Goal: Information Seeking & Learning: Learn about a topic

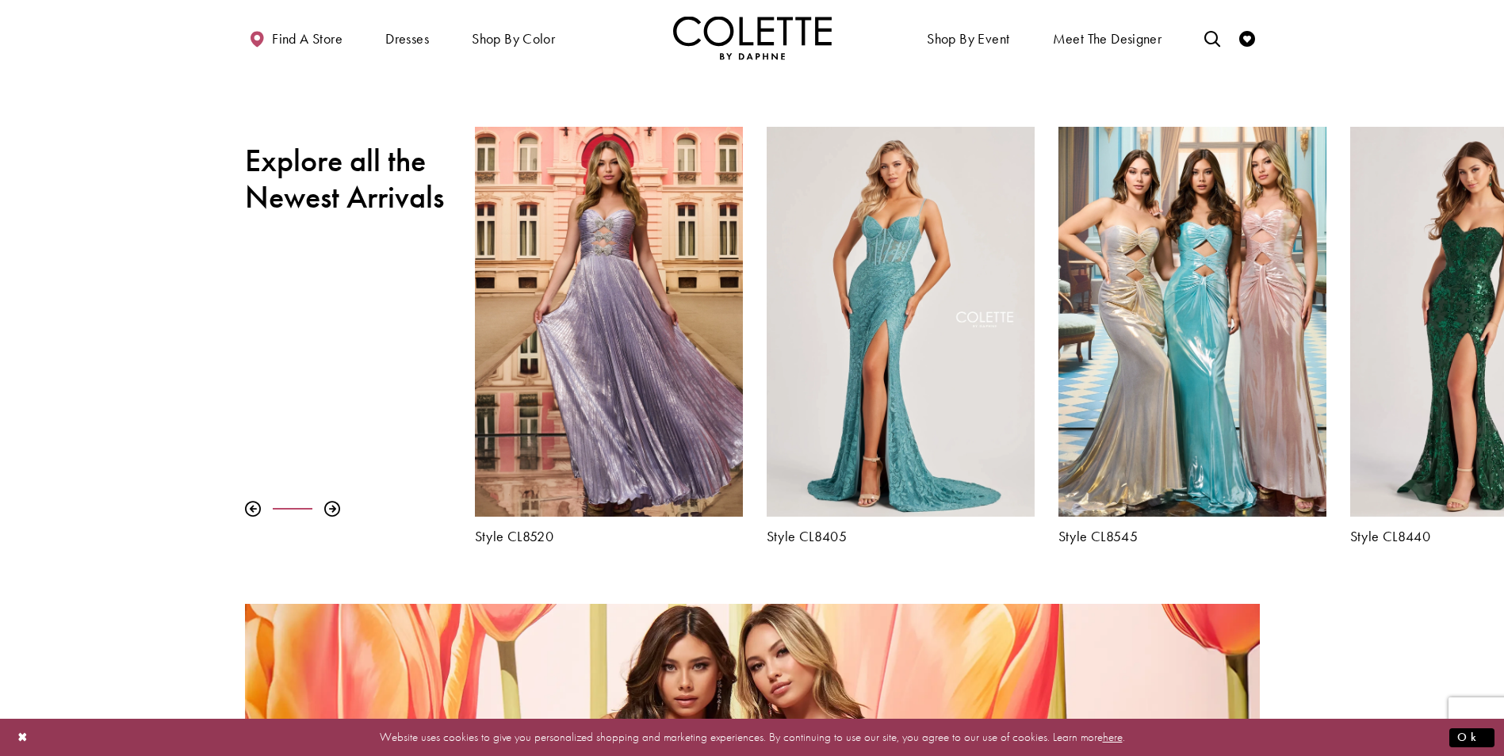
scroll to position [634, 0]
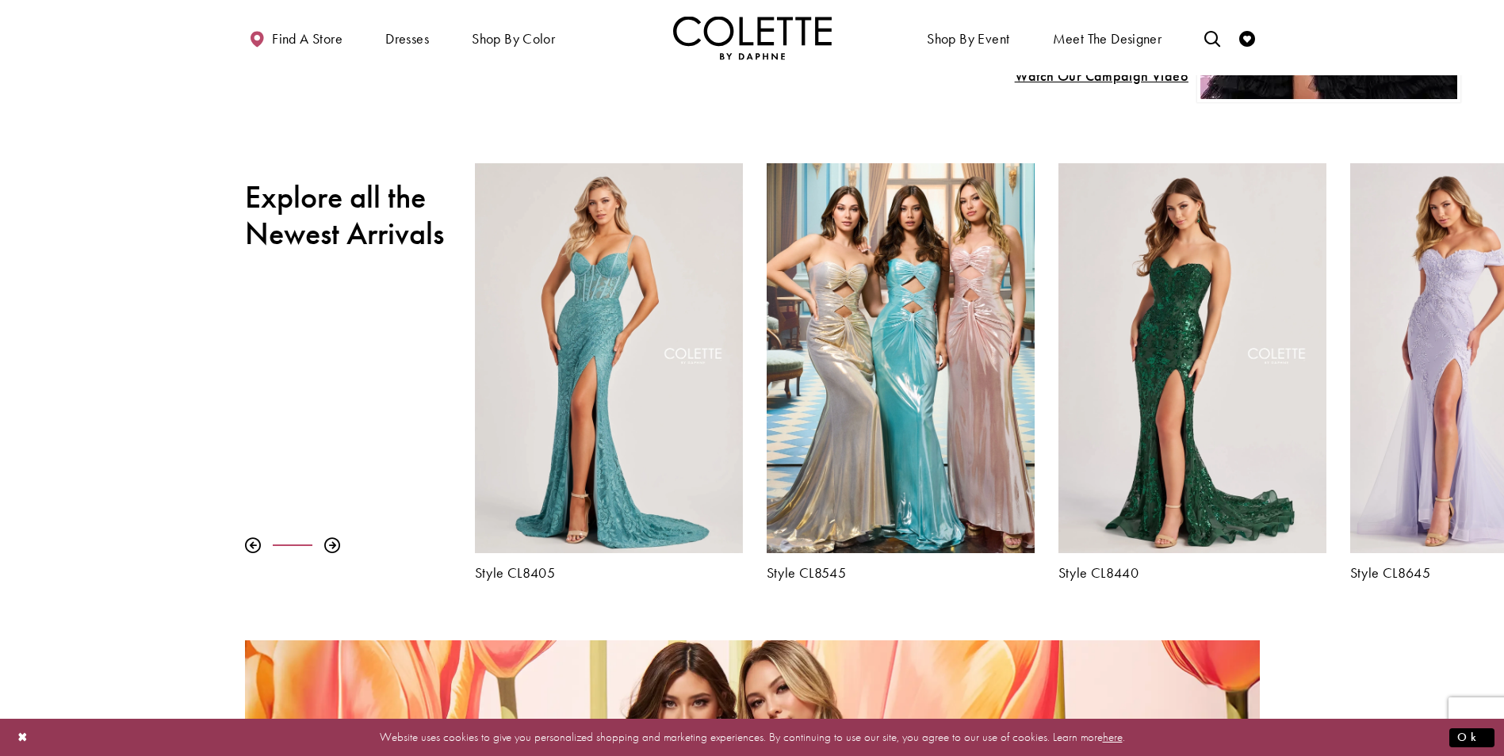
drag, startPoint x: 1421, startPoint y: 517, endPoint x: 462, endPoint y: 535, distance: 958.7
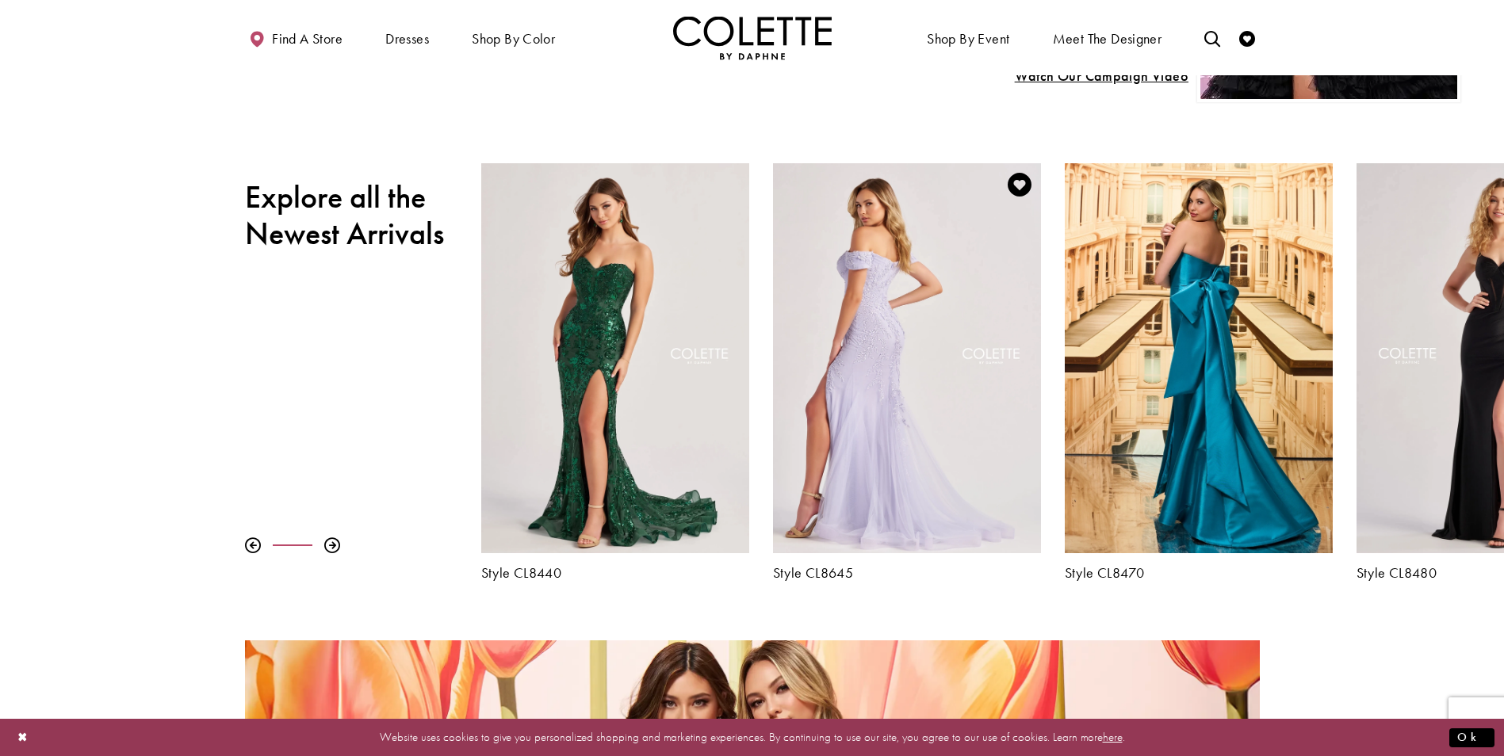
drag, startPoint x: 1376, startPoint y: 500, endPoint x: 797, endPoint y: 526, distance: 579.4
click at [797, 526] on div "Visit Colette by Daphne Style No. CL8645 Page" at bounding box center [907, 358] width 268 height 390
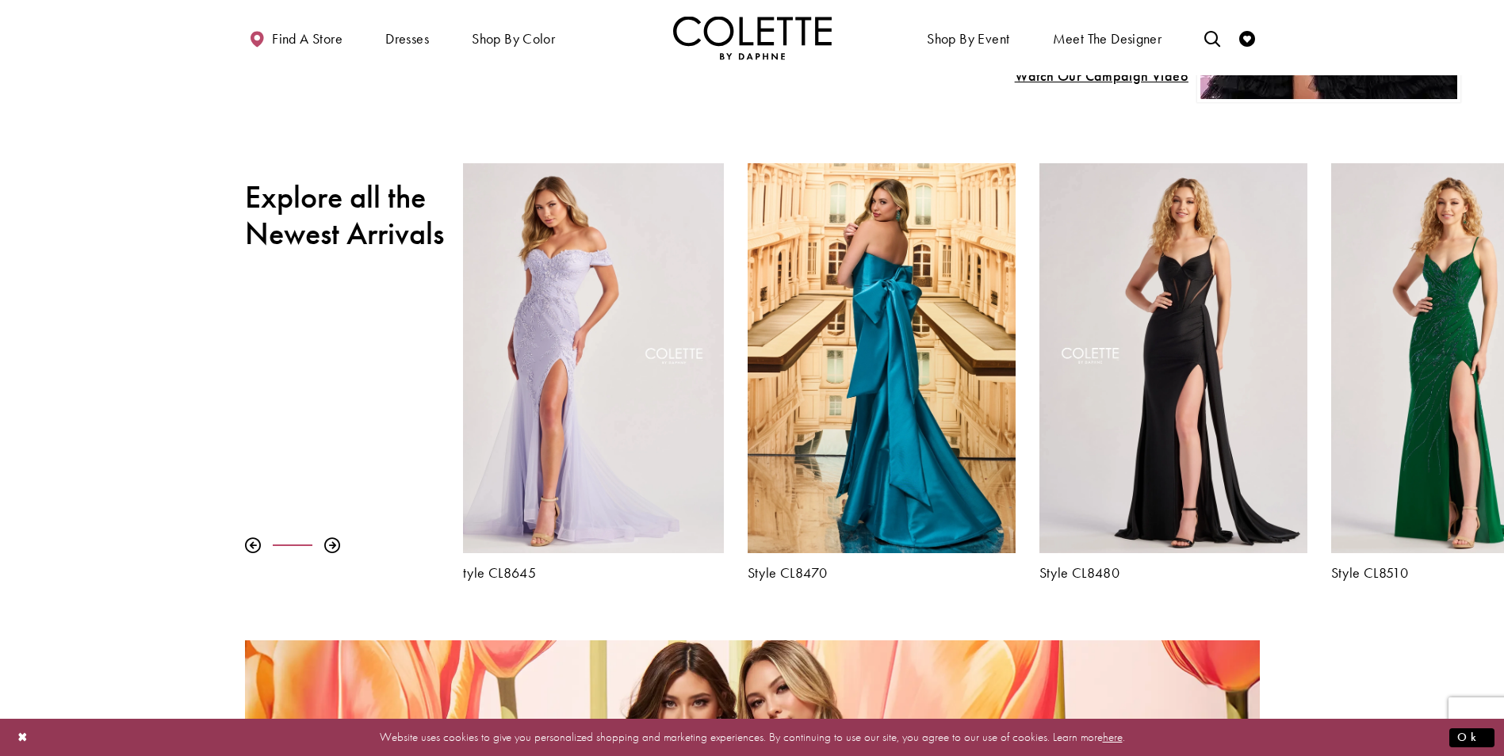
drag, startPoint x: 1289, startPoint y: 488, endPoint x: 403, endPoint y: 498, distance: 886.4
click at [422, 498] on div "Pause autoplay Previous Slide Next Slide 0 1 2 3 4 5 6 7 8 9 Style CL8480" at bounding box center [752, 372] width 1504 height 418
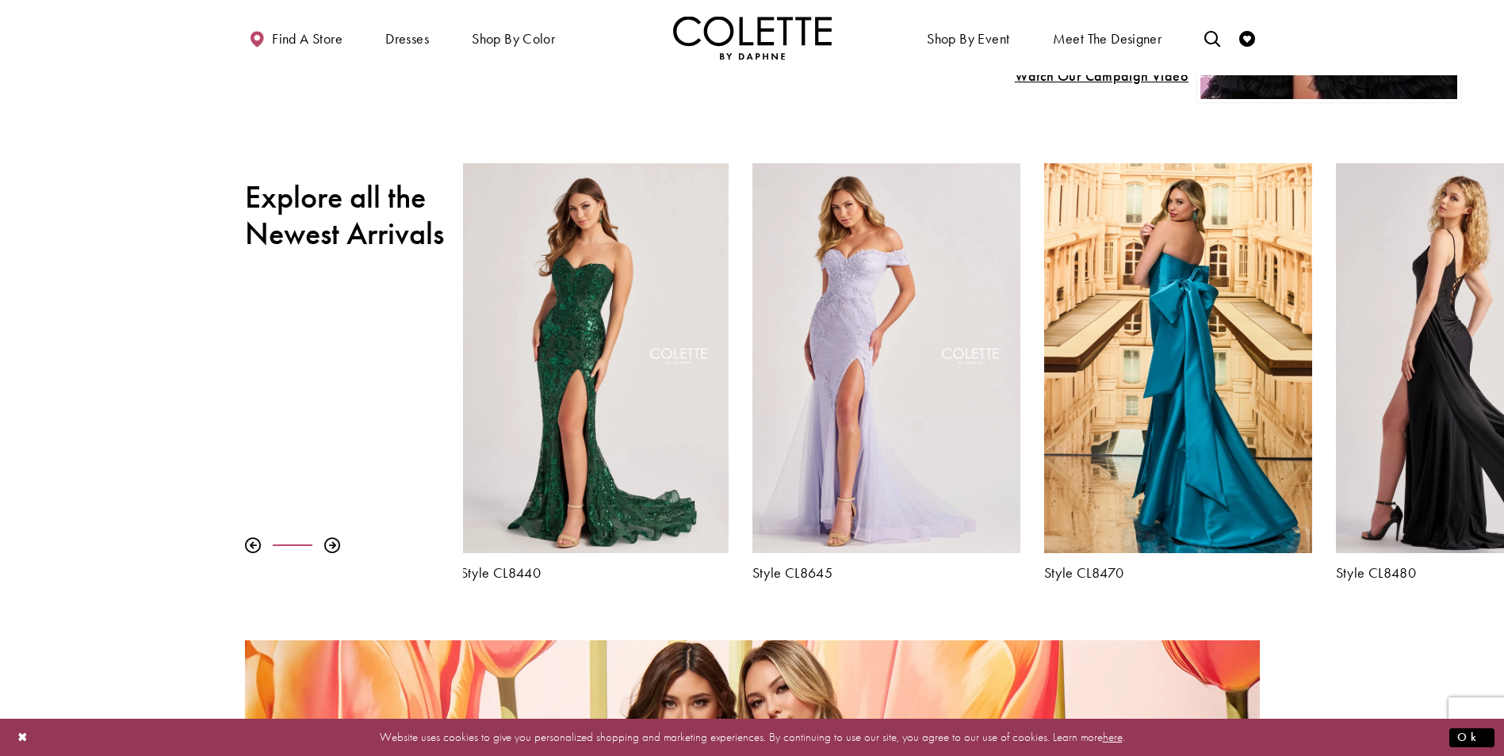
drag, startPoint x: 1473, startPoint y: 410, endPoint x: 840, endPoint y: 403, distance: 632.7
click at [1336, 404] on div "Visit Colette by Daphne Style No. CL8480 Page" at bounding box center [1470, 358] width 268 height 390
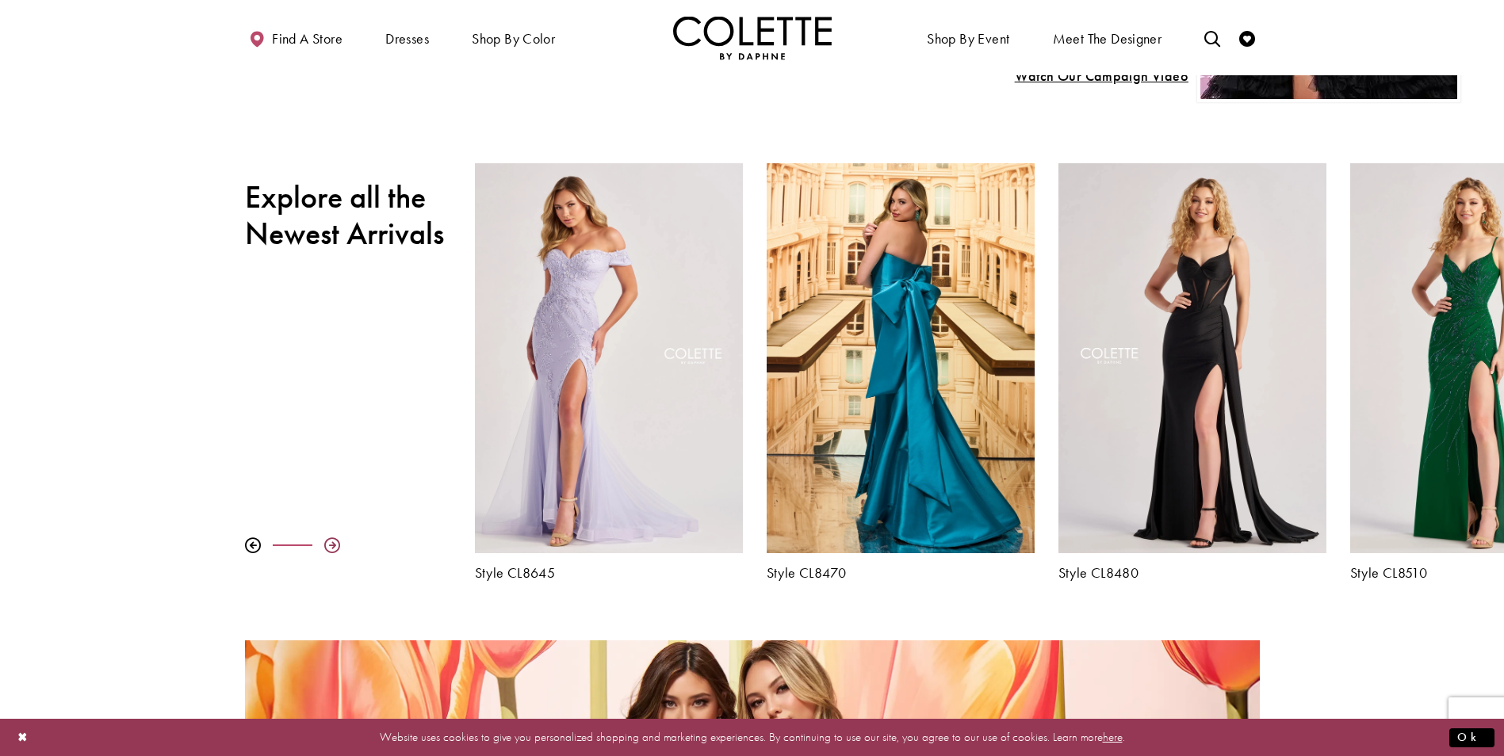
click at [328, 546] on div at bounding box center [332, 546] width 16 height 16
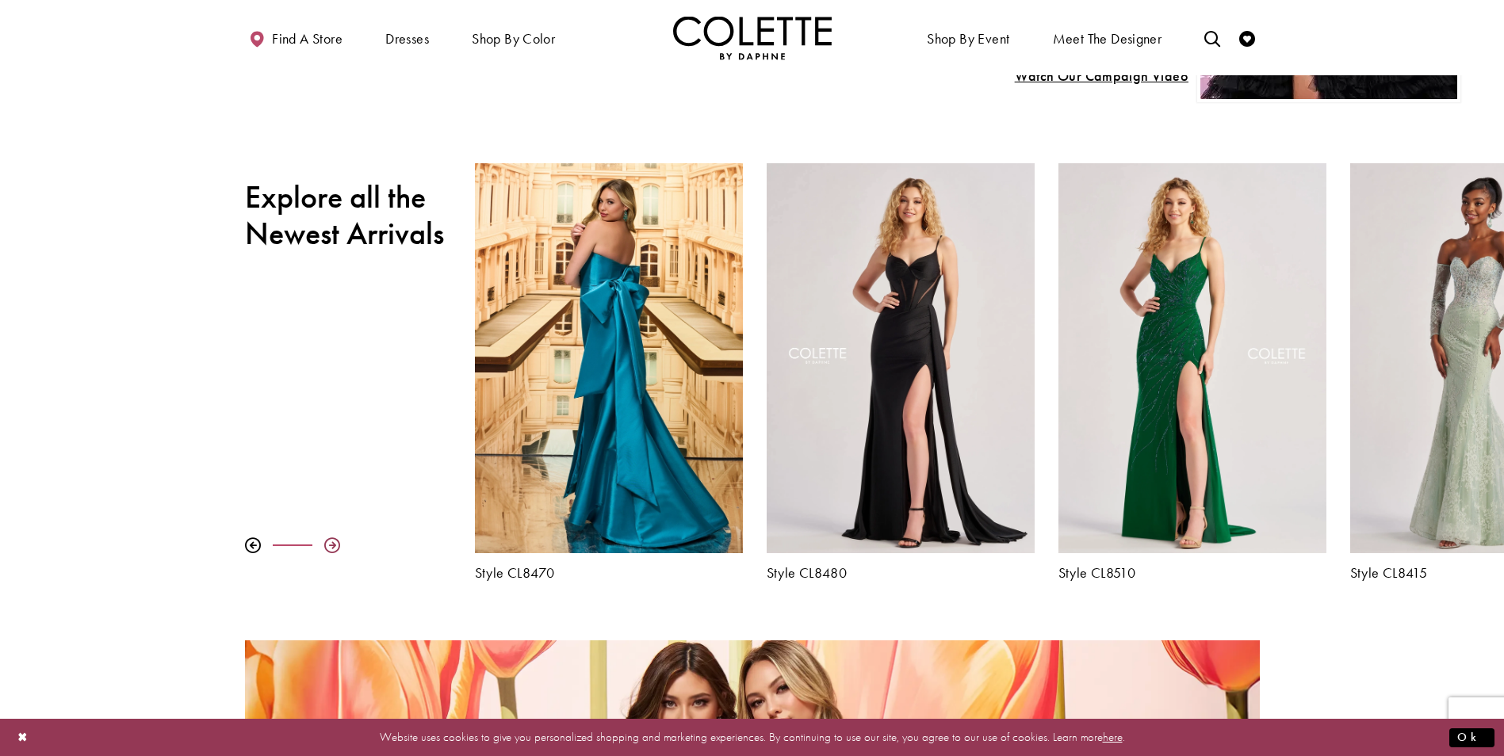
click at [328, 546] on div at bounding box center [332, 546] width 16 height 16
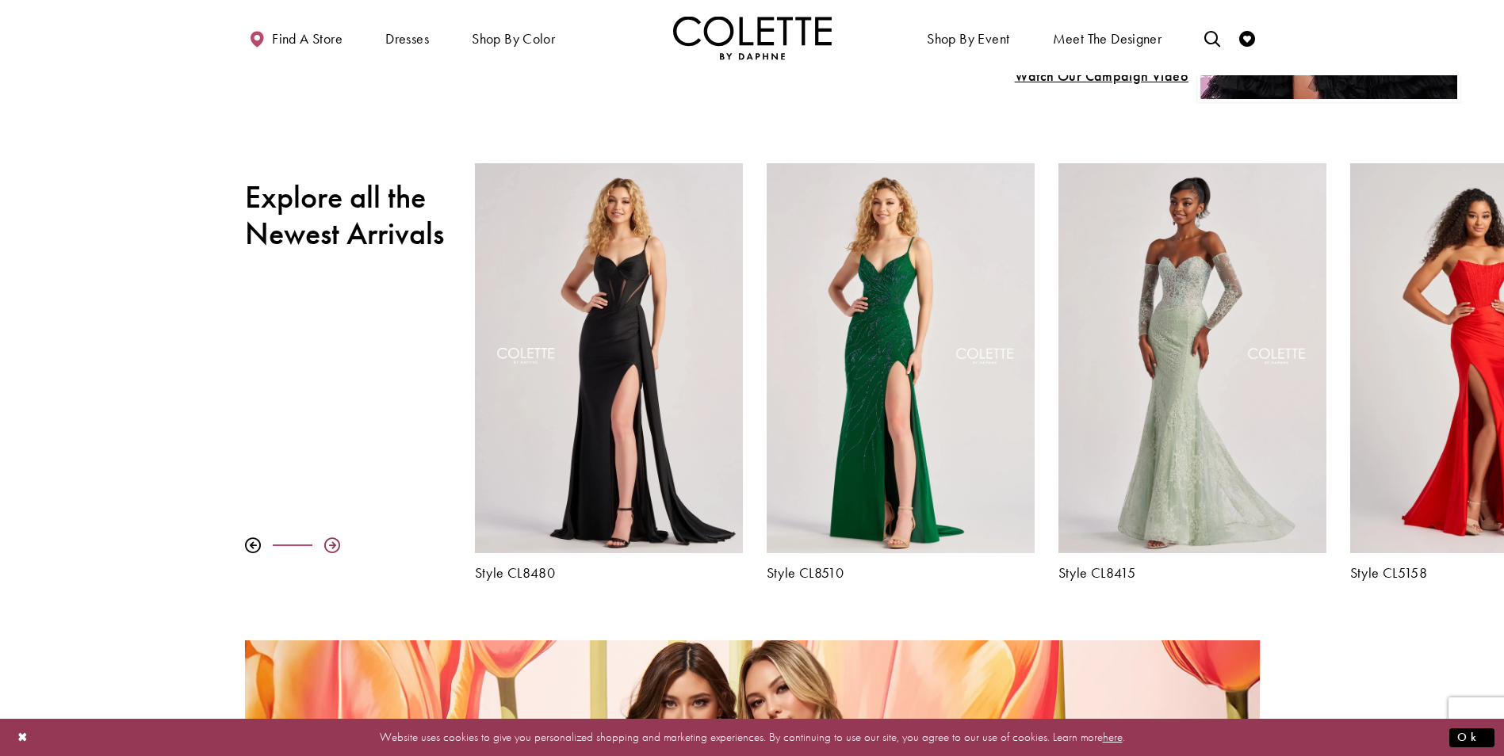
click at [328, 546] on div at bounding box center [332, 546] width 16 height 16
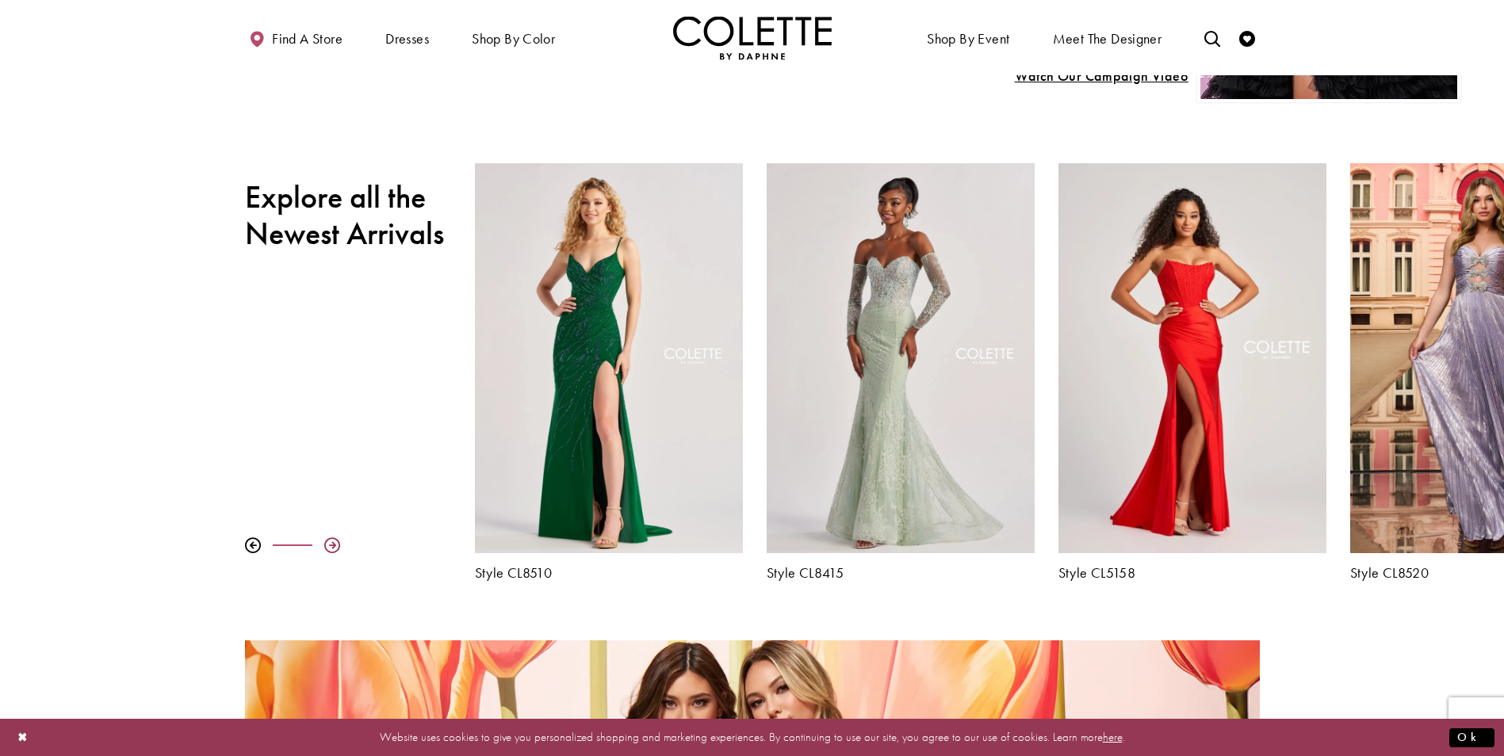
click at [328, 546] on div at bounding box center [332, 546] width 16 height 16
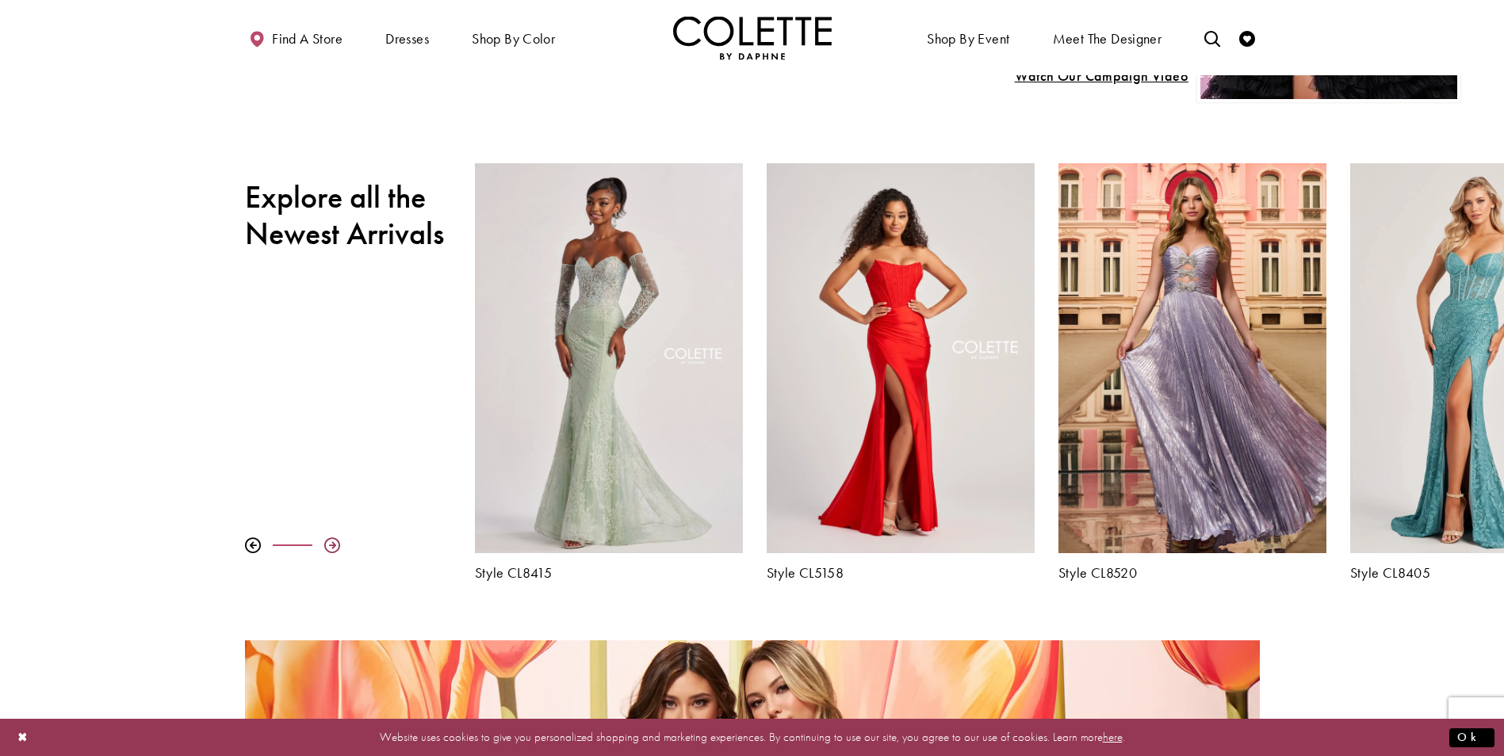
click at [333, 548] on div at bounding box center [332, 546] width 16 height 16
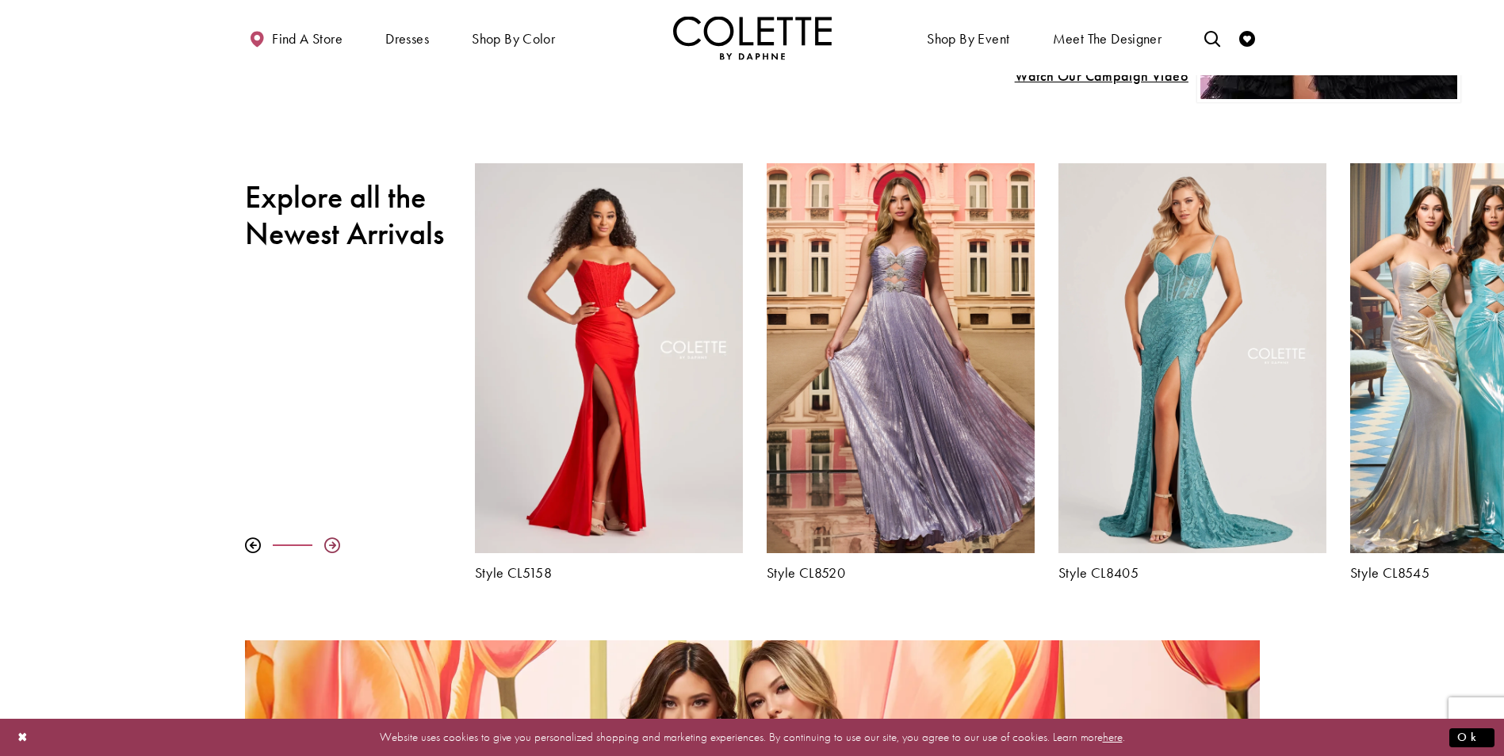
click at [333, 548] on div at bounding box center [332, 546] width 16 height 16
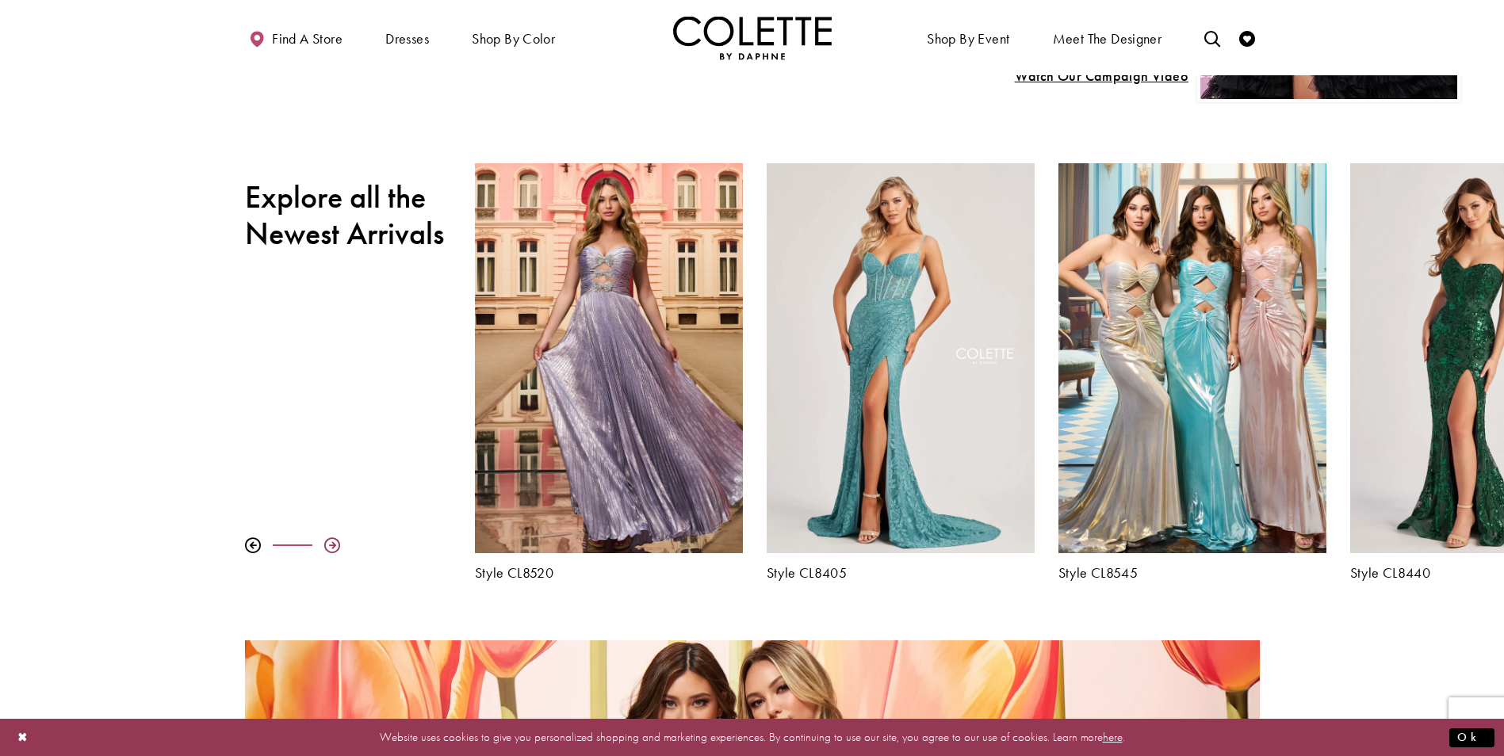
click at [333, 548] on div at bounding box center [332, 546] width 16 height 16
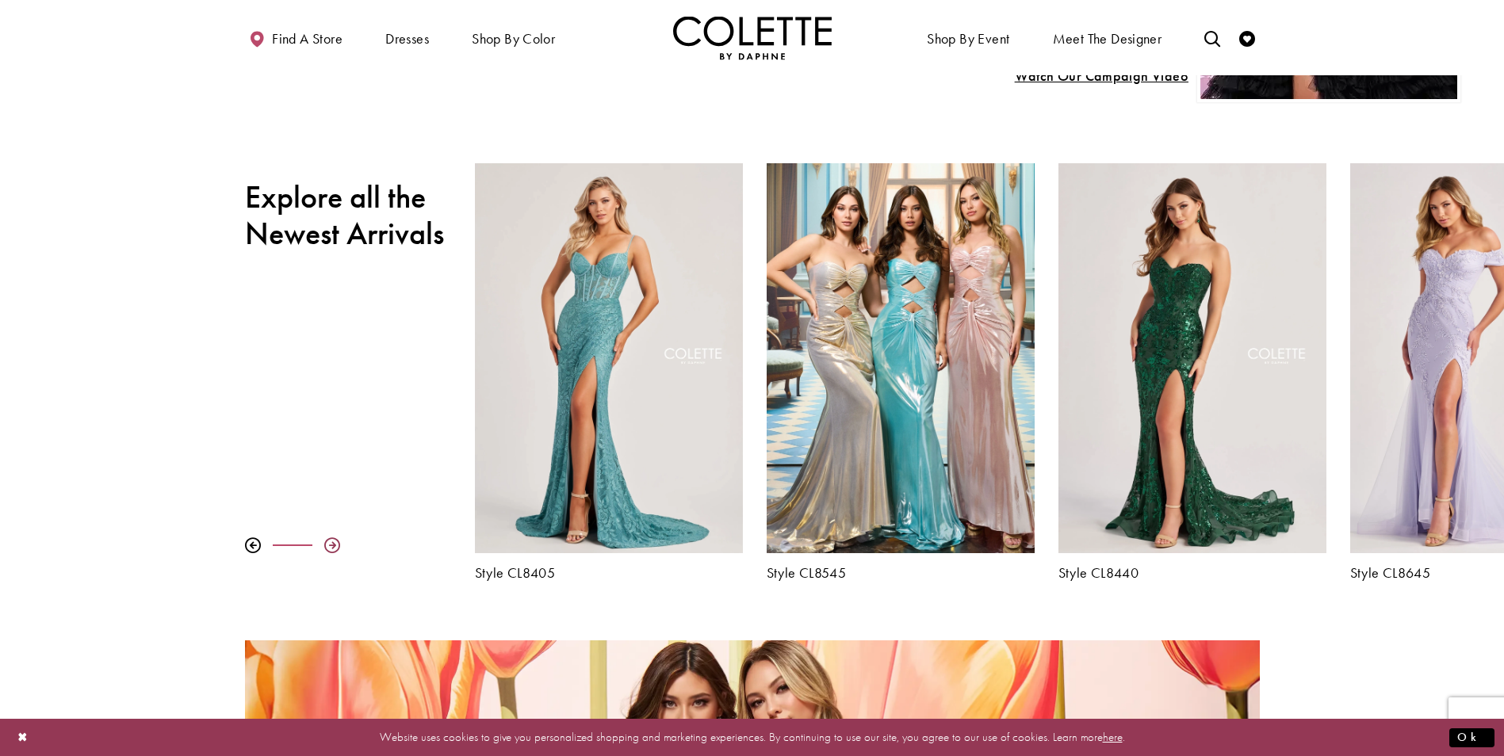
click at [333, 548] on div at bounding box center [332, 546] width 16 height 16
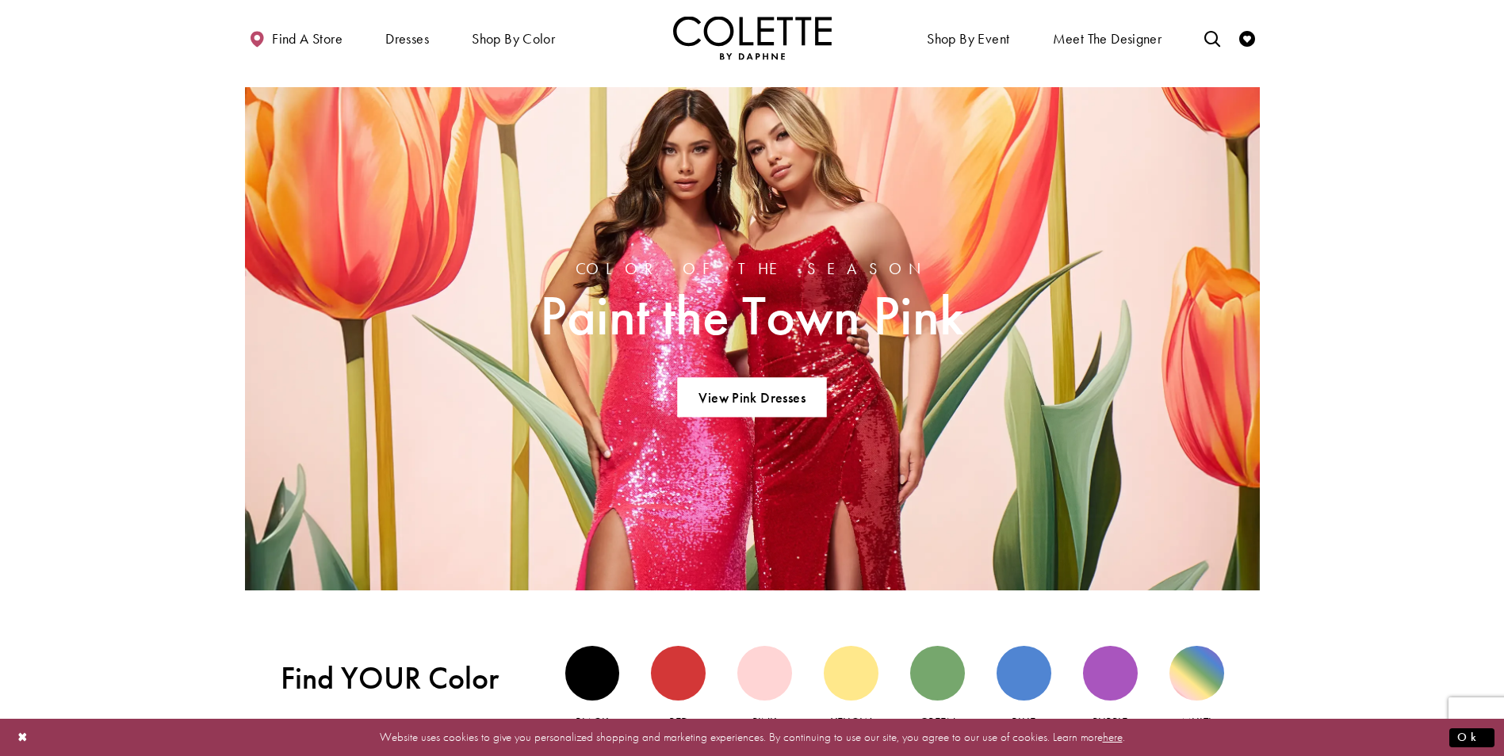
scroll to position [1189, 0]
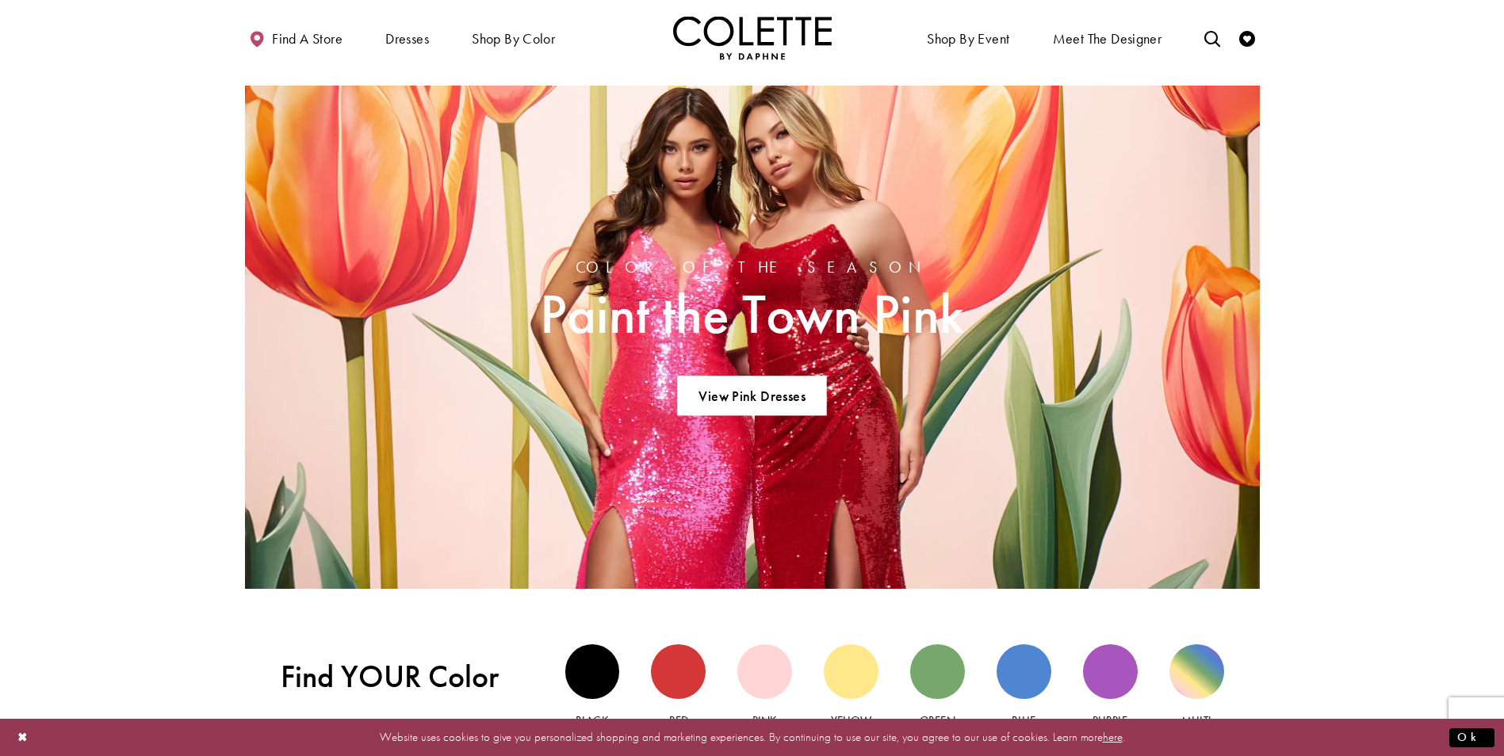
click at [155, 552] on section "Color of the Season Paint the Town Pink View Pink Dresses" at bounding box center [752, 337] width 1504 height 503
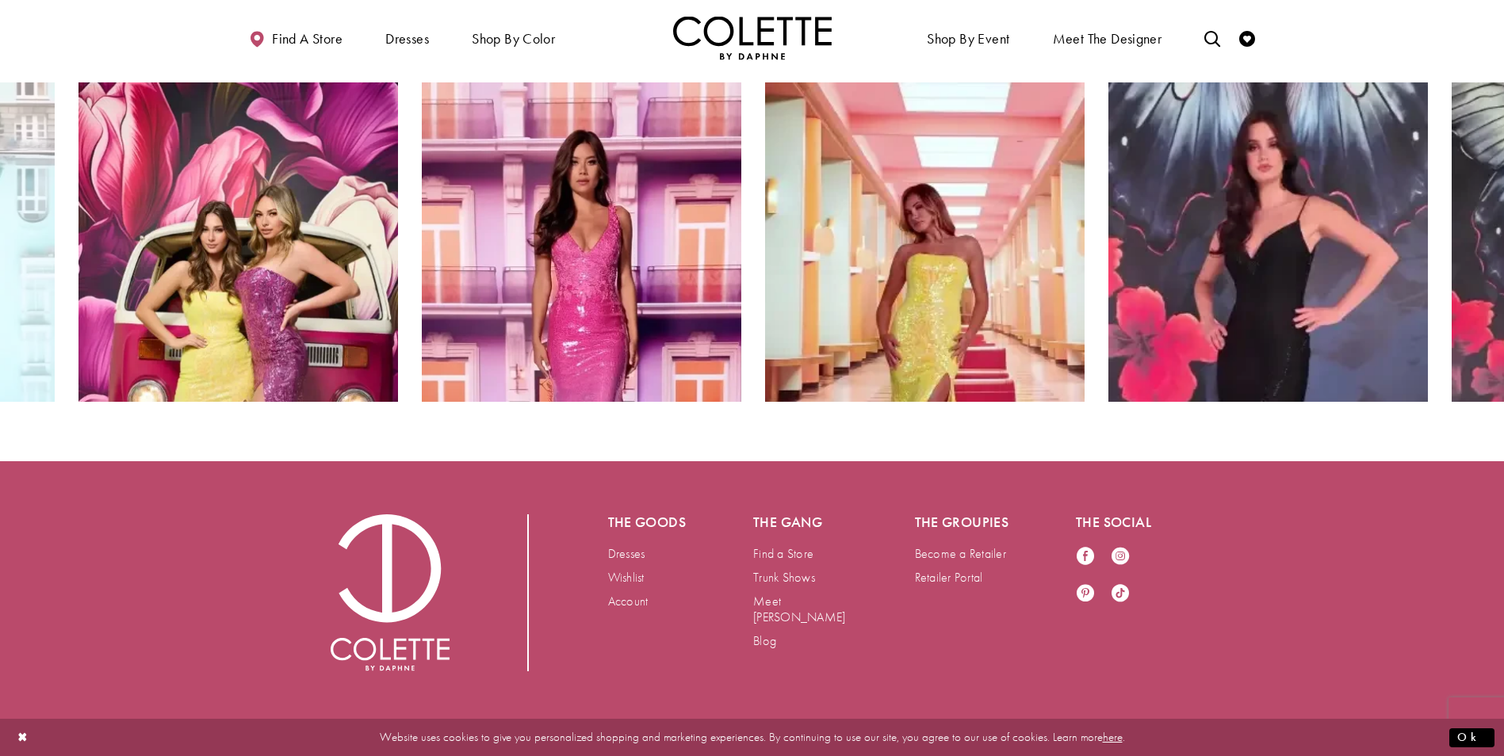
scroll to position [3238, 0]
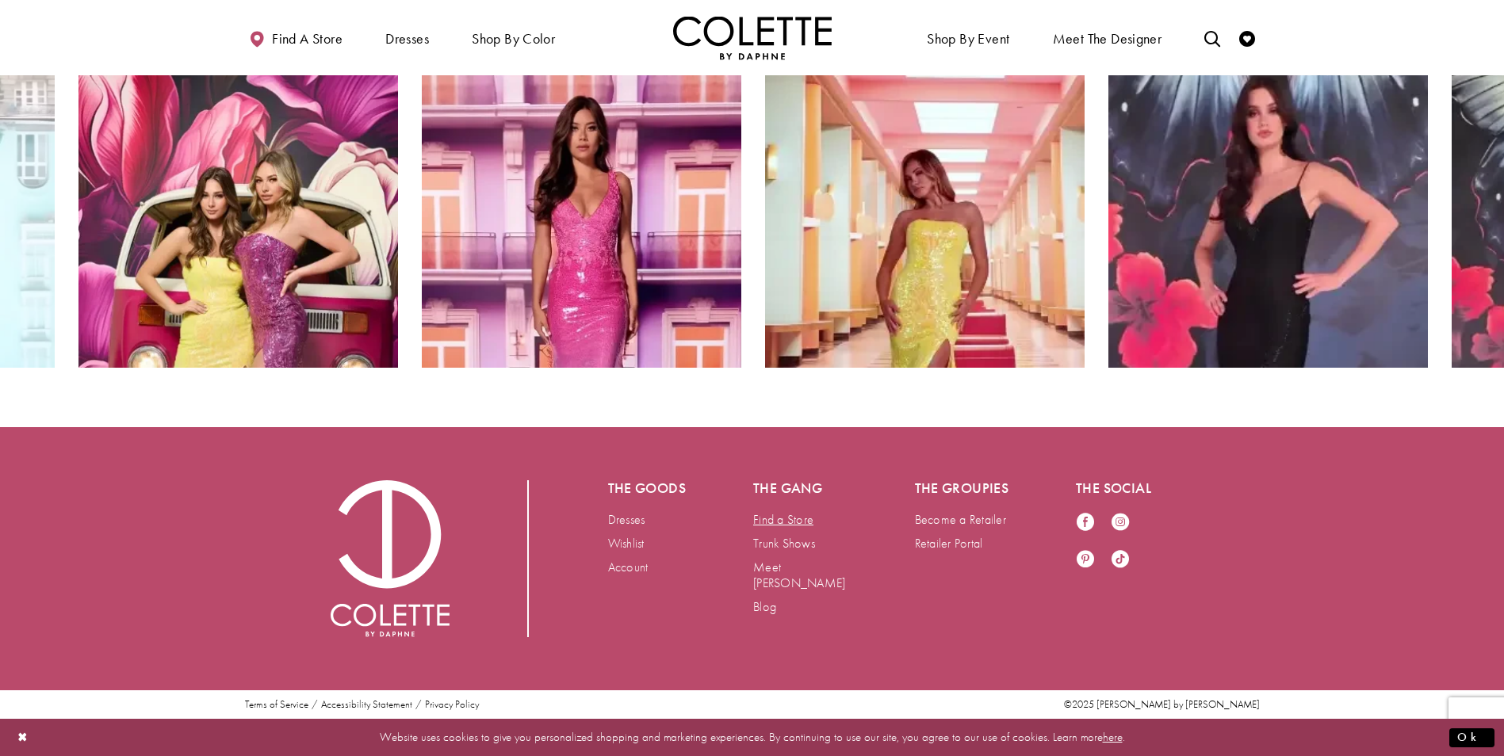
click at [795, 518] on link "Find a Store" at bounding box center [783, 519] width 60 height 17
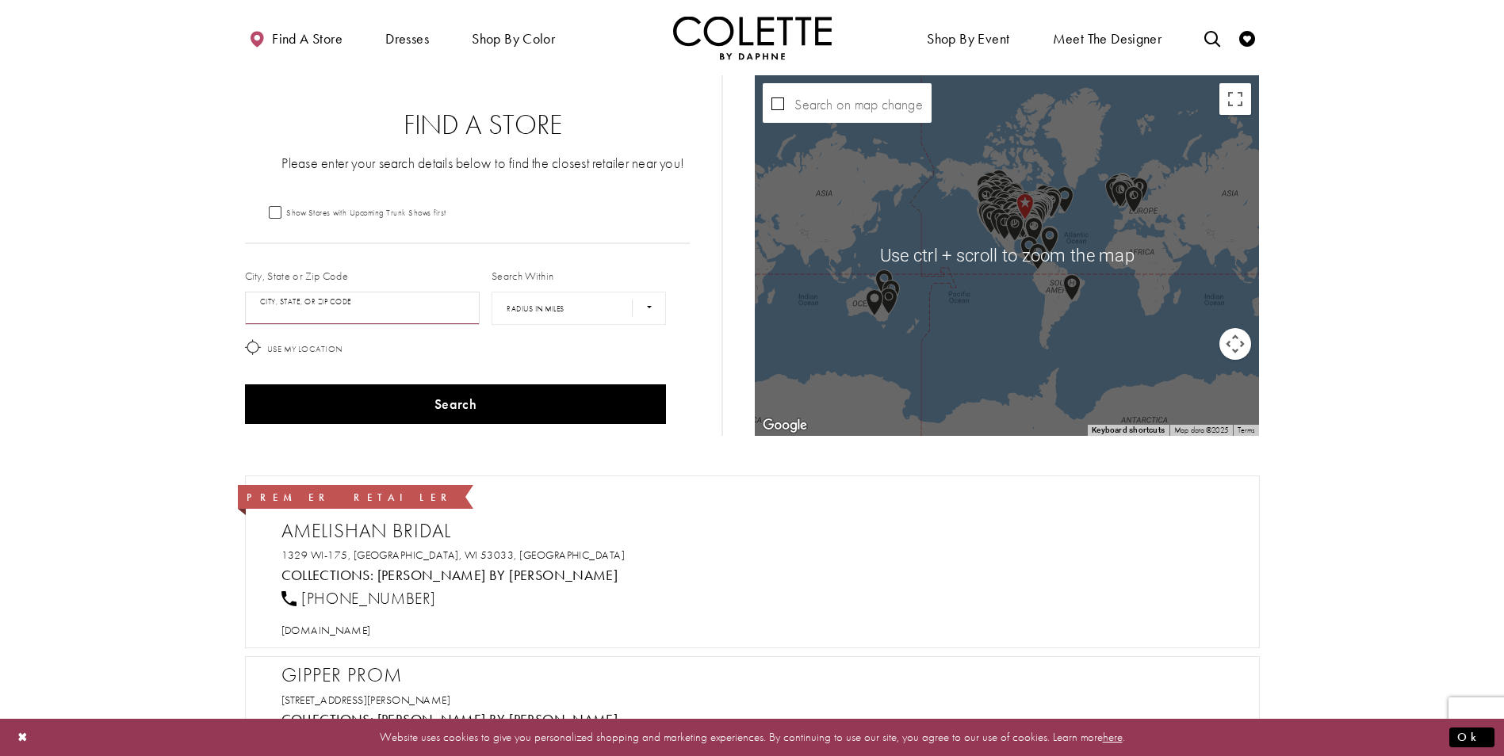
click at [407, 310] on input "City, State, or ZIP Code" at bounding box center [362, 308] width 235 height 33
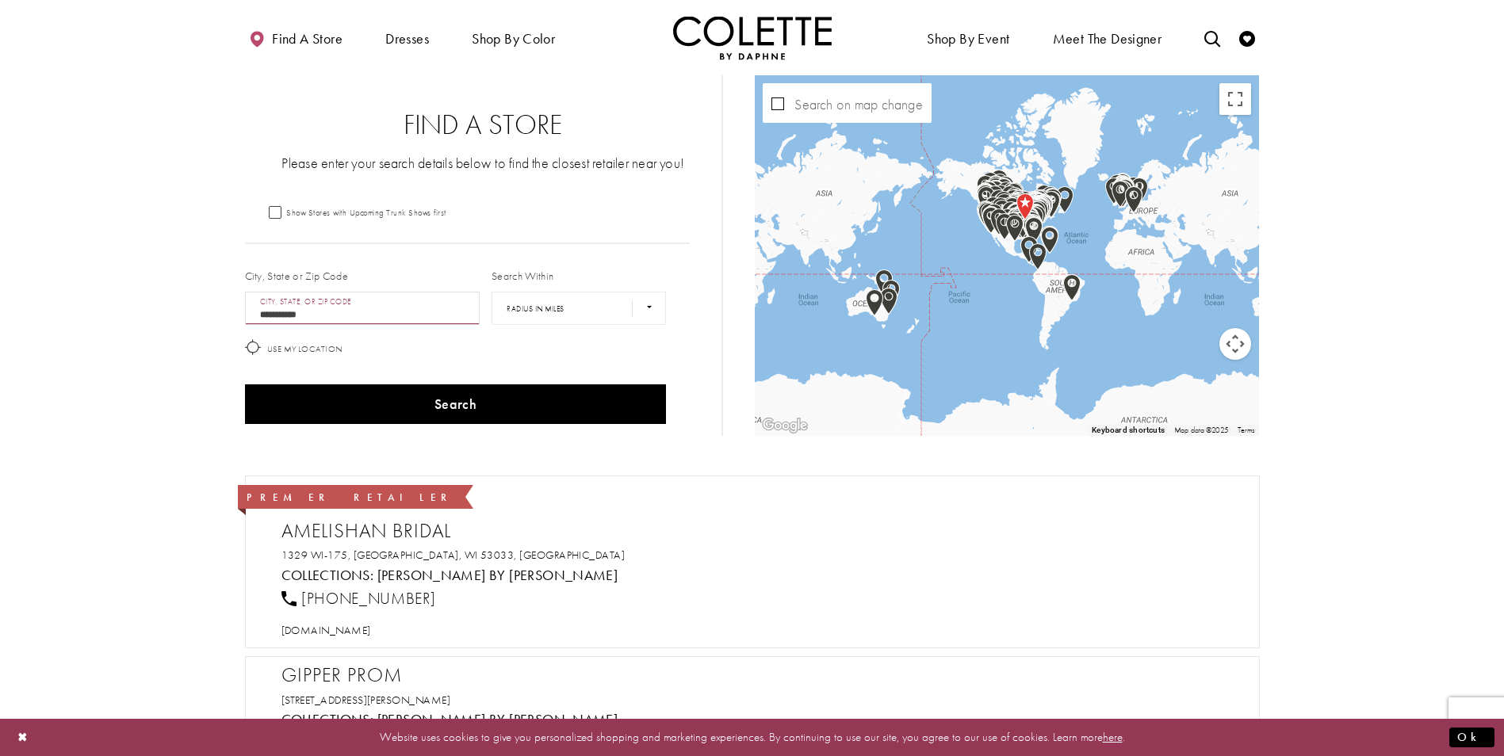
click at [245, 385] on button "Search" at bounding box center [456, 405] width 422 height 40
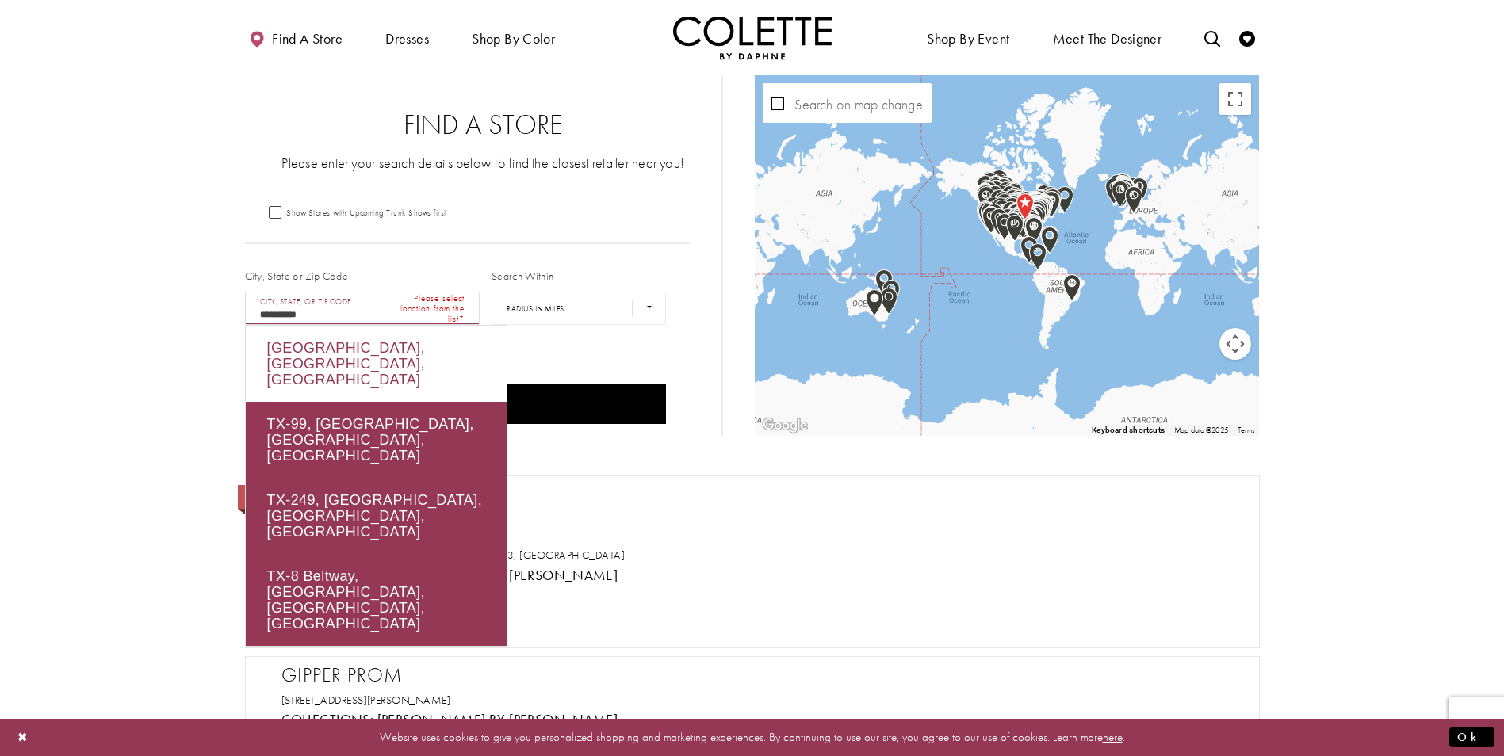
click at [356, 360] on div "Houston, TX, USA" at bounding box center [376, 364] width 261 height 76
type input "**********"
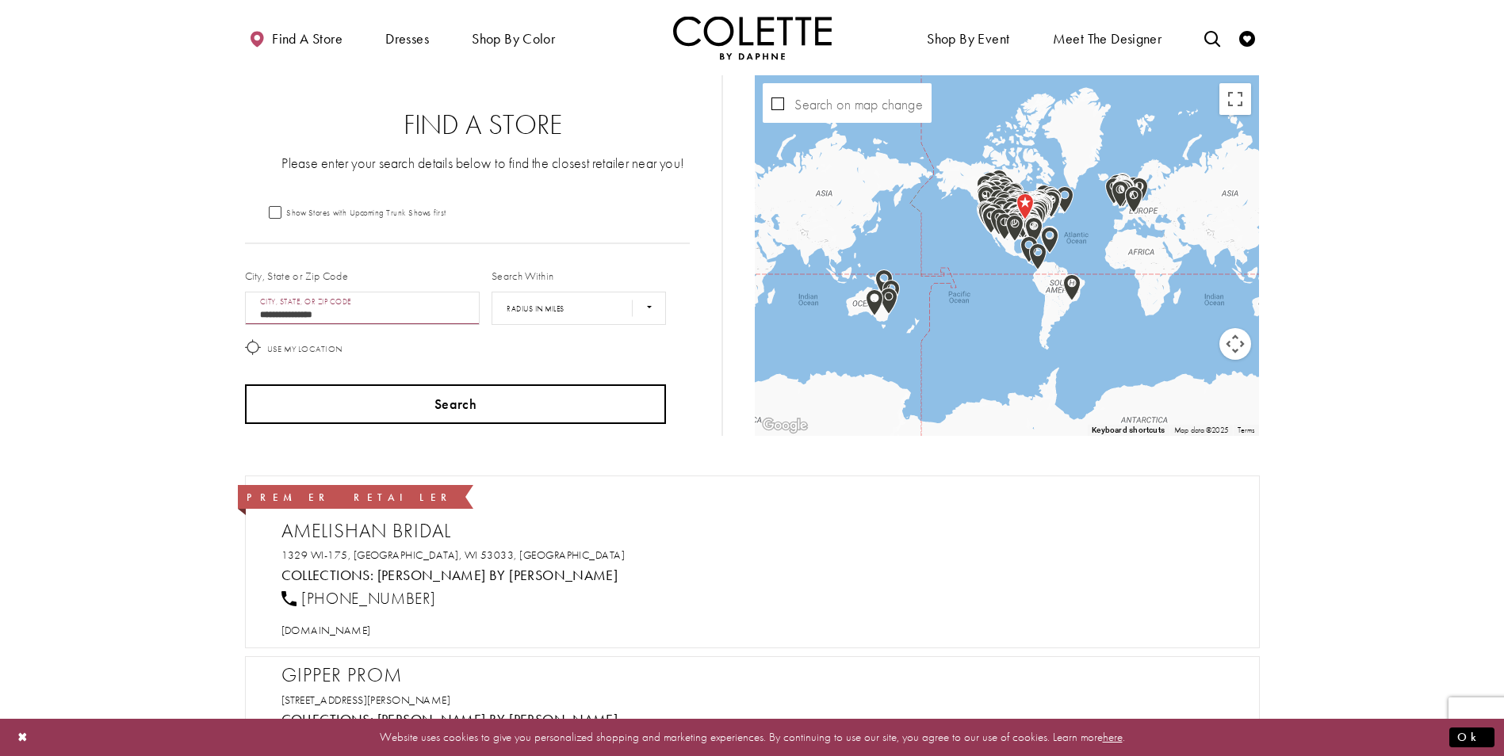
click at [541, 403] on button "Search" at bounding box center [456, 405] width 422 height 40
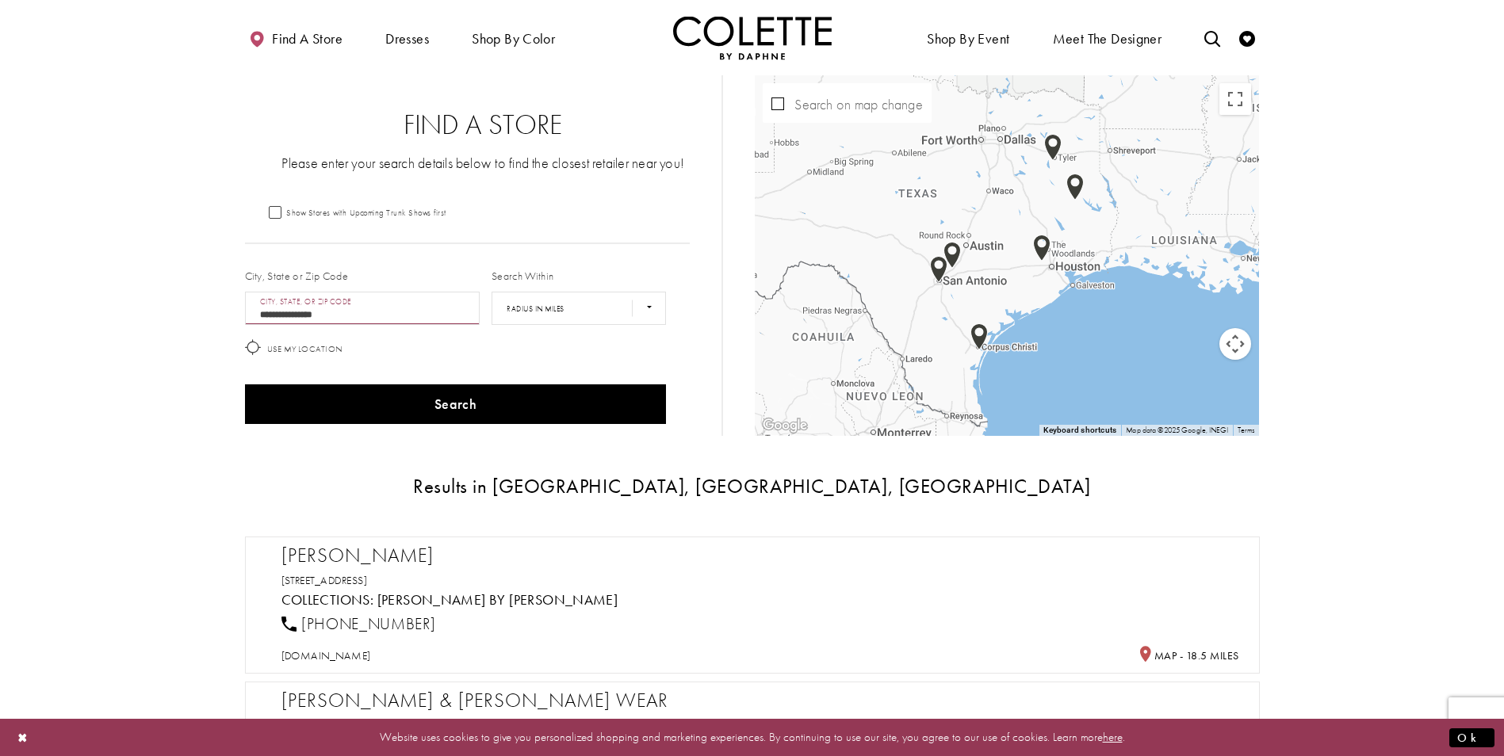
click at [1040, 251] on img "Map with store locations" at bounding box center [1041, 248] width 17 height 27
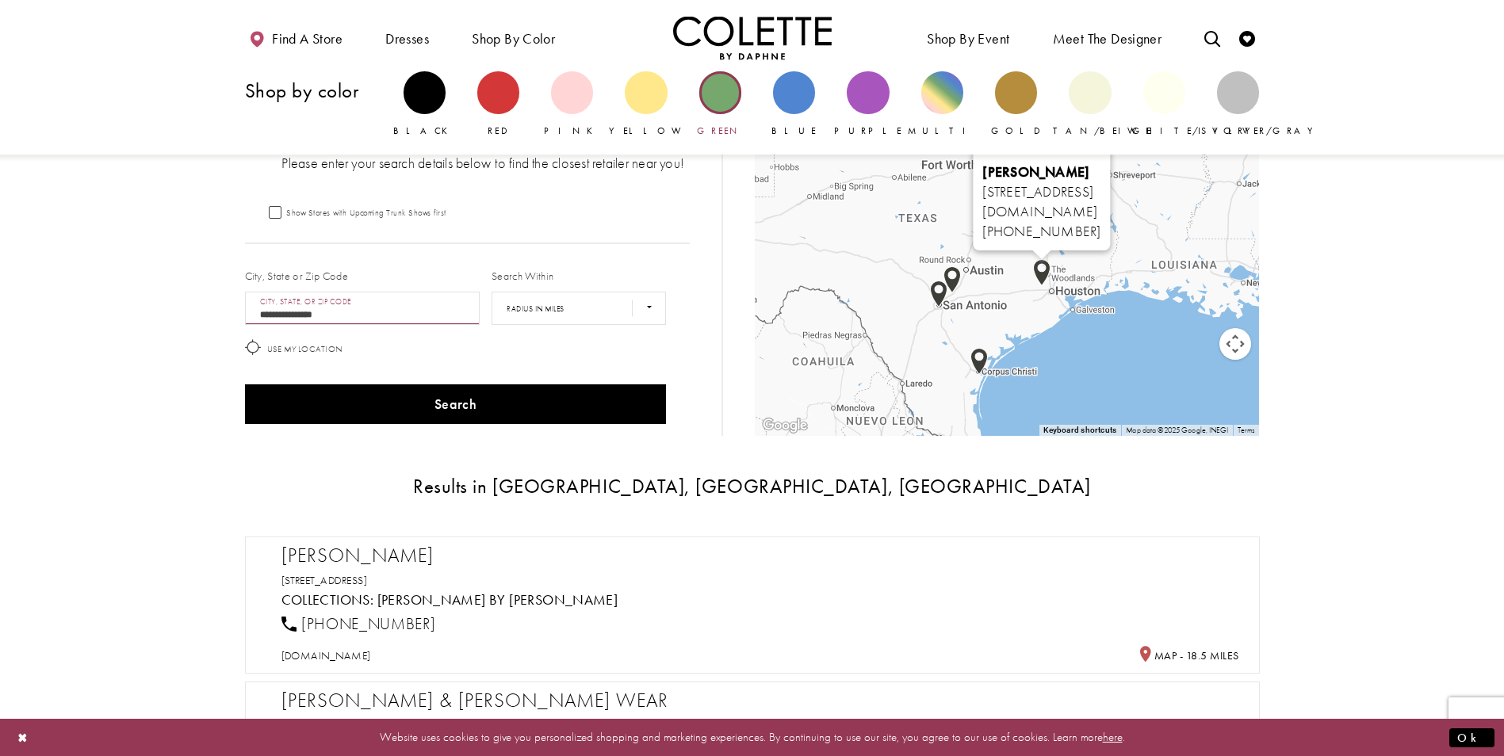
click at [718, 102] on div "Primary block" at bounding box center [720, 92] width 42 height 42
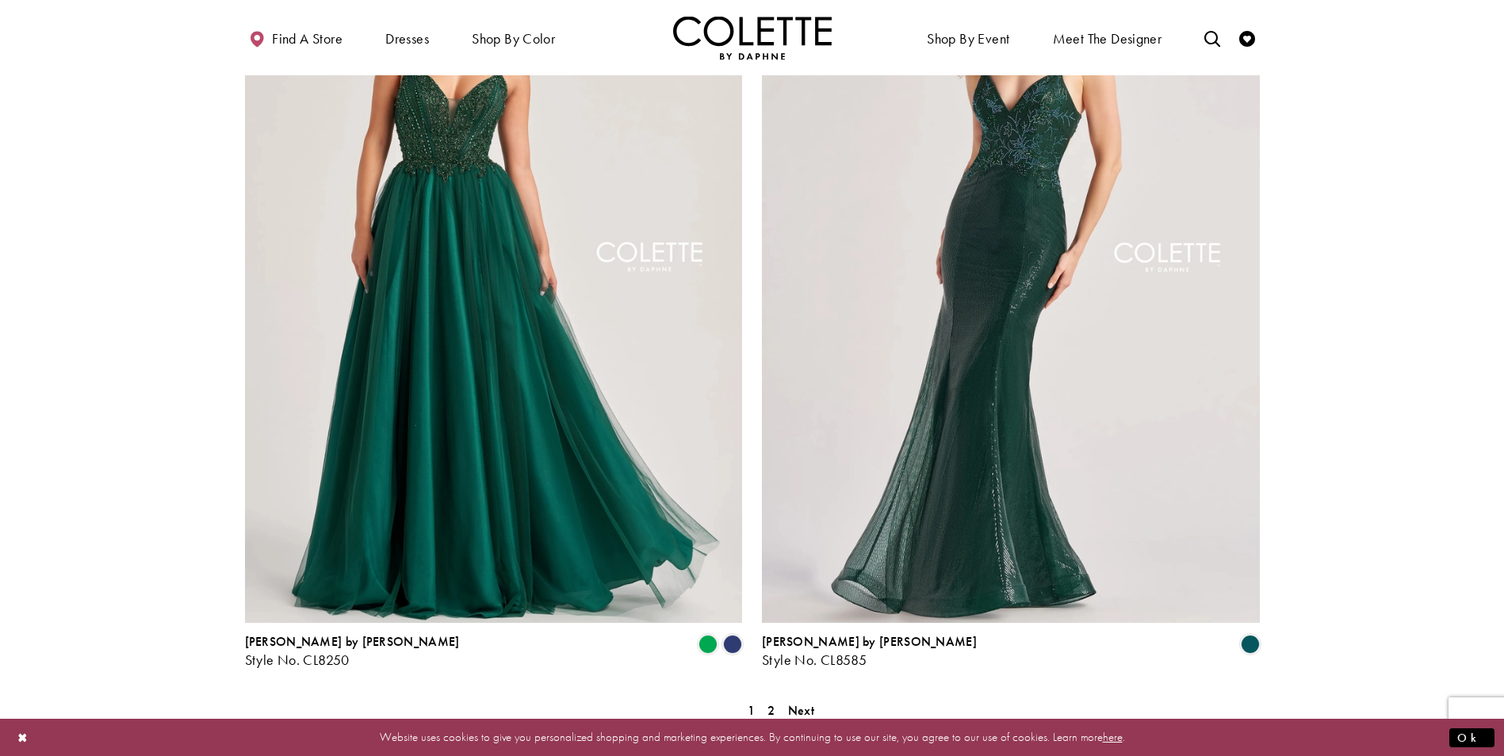
scroll to position [2933, 0]
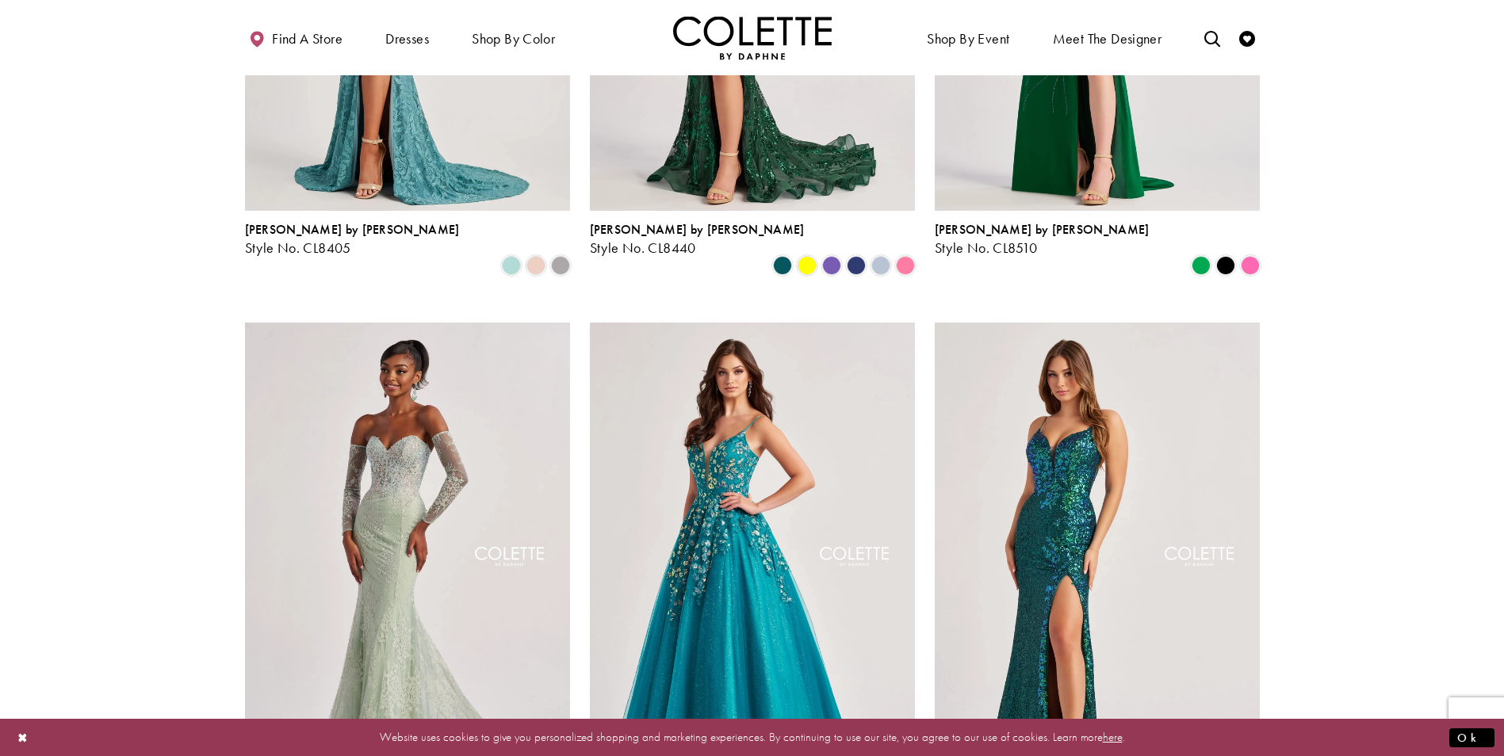
drag, startPoint x: 129, startPoint y: 503, endPoint x: 143, endPoint y: 360, distance: 144.1
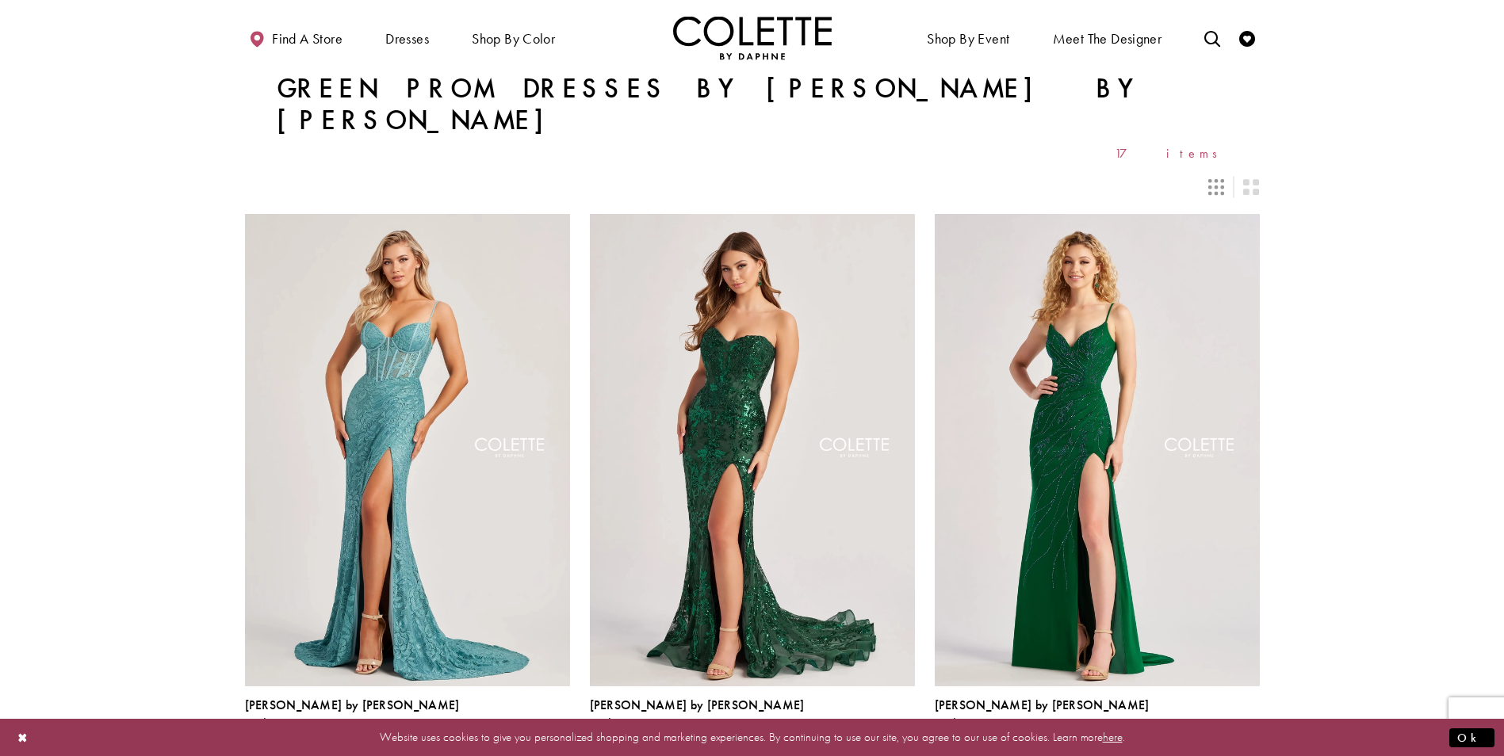
scroll to position [0, 0]
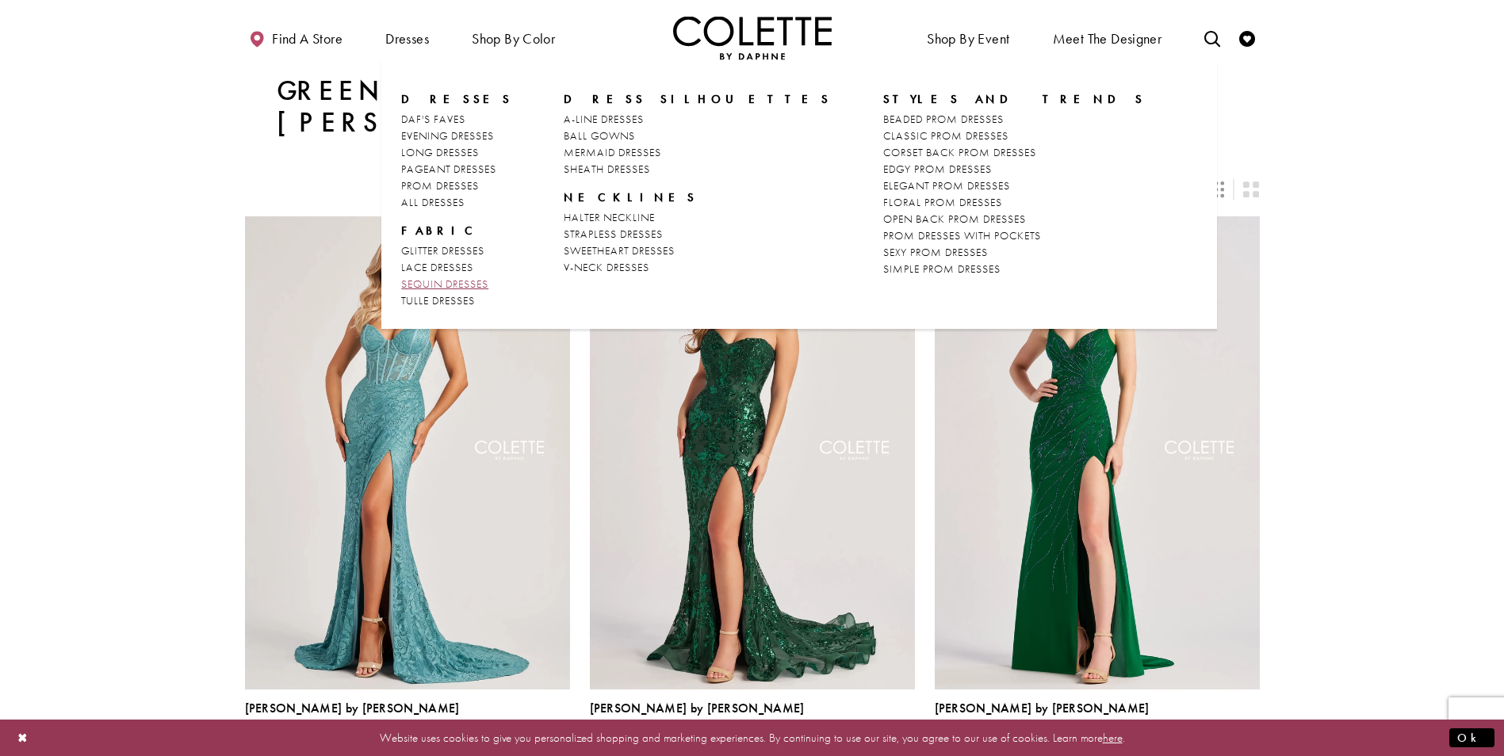
click at [453, 280] on span "SEQUIN DRESSES" at bounding box center [444, 284] width 87 height 14
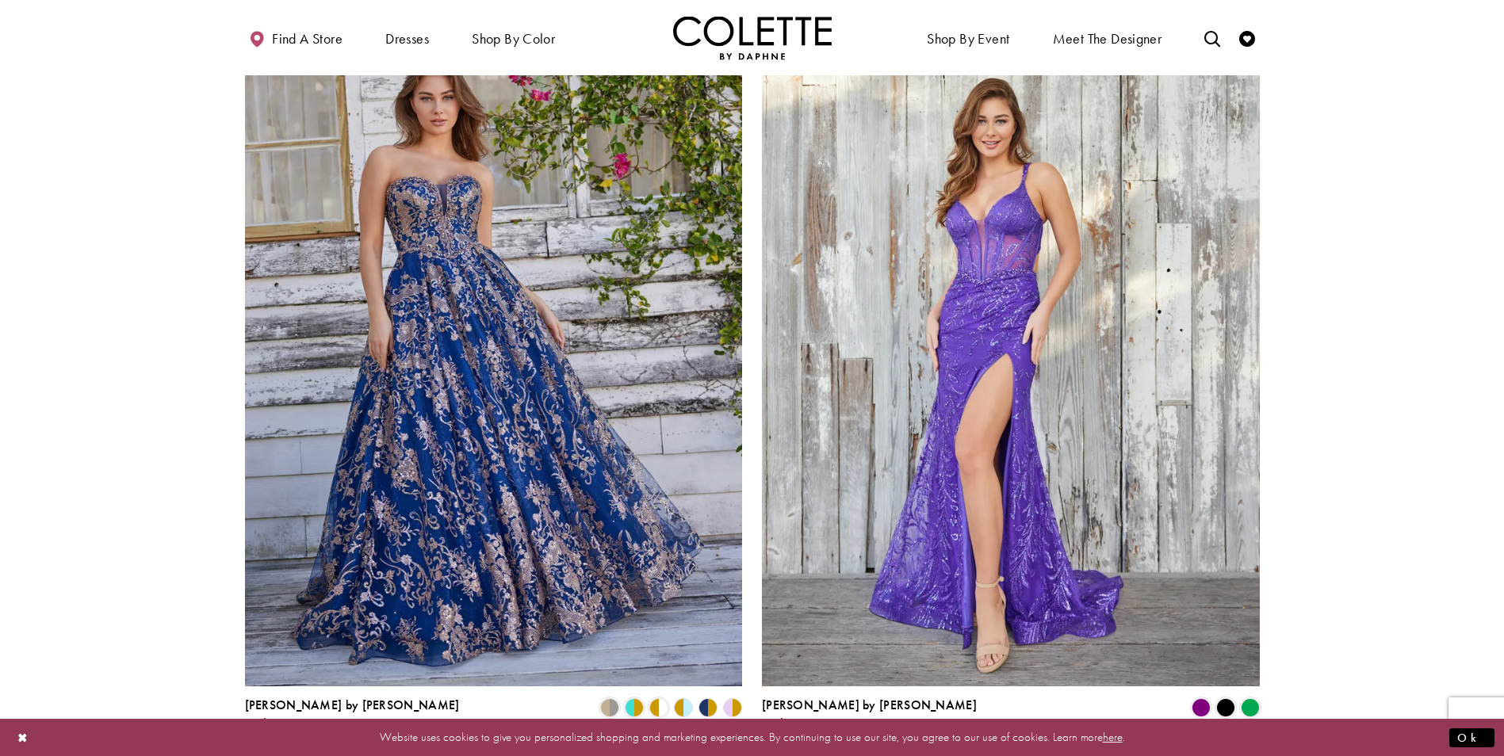
scroll to position [2537, 0]
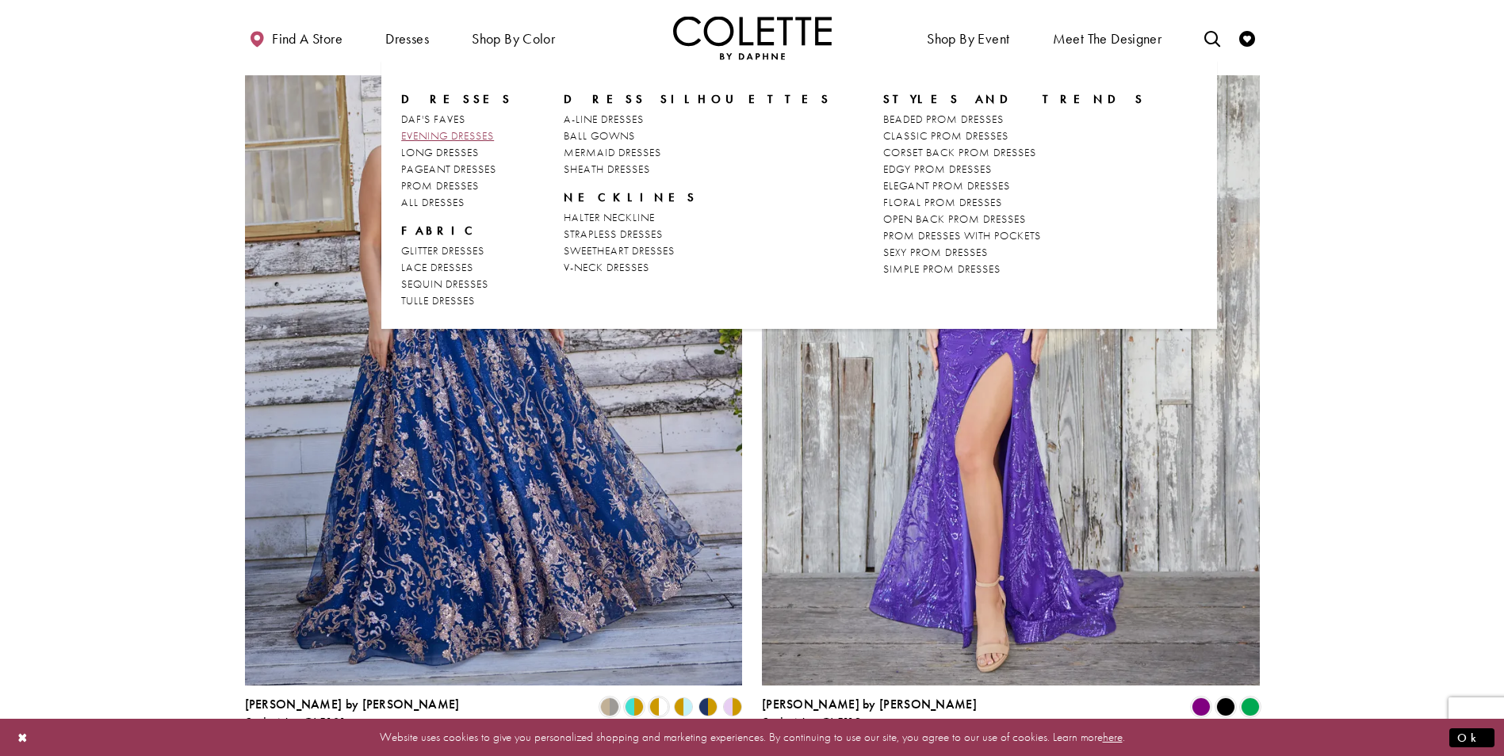
click at [486, 133] on span "EVENING DRESSES" at bounding box center [447, 135] width 93 height 14
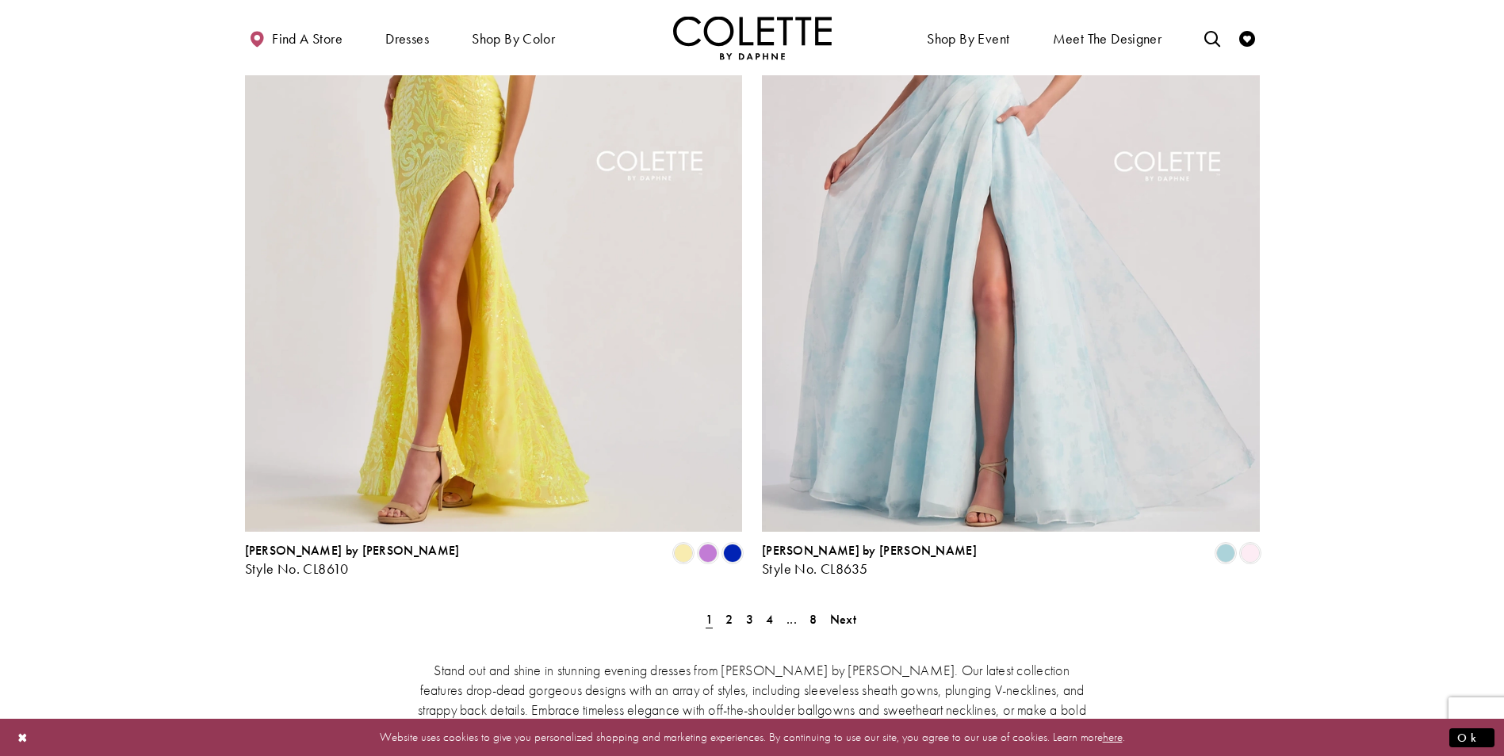
scroll to position [2696, 0]
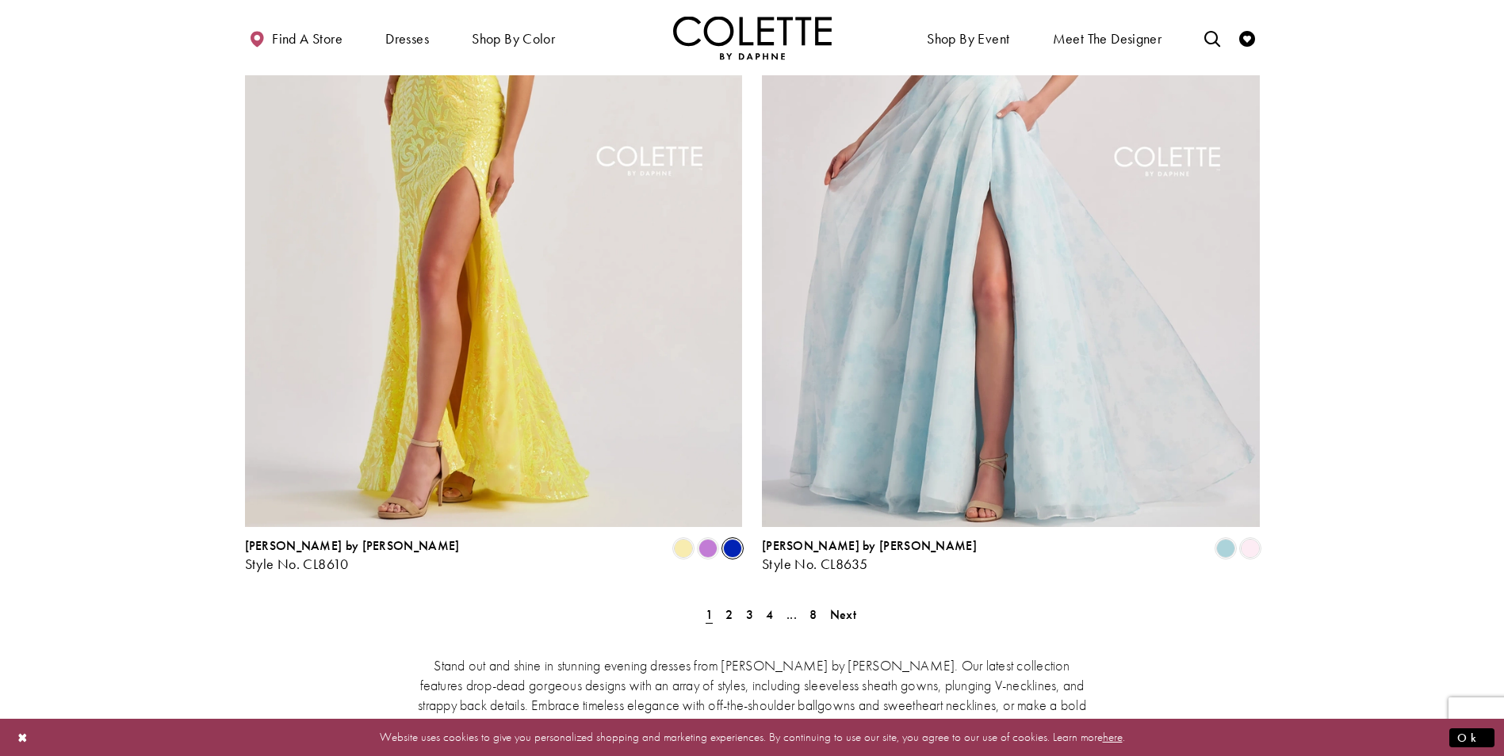
click at [738, 539] on span "Product List" at bounding box center [732, 548] width 19 height 19
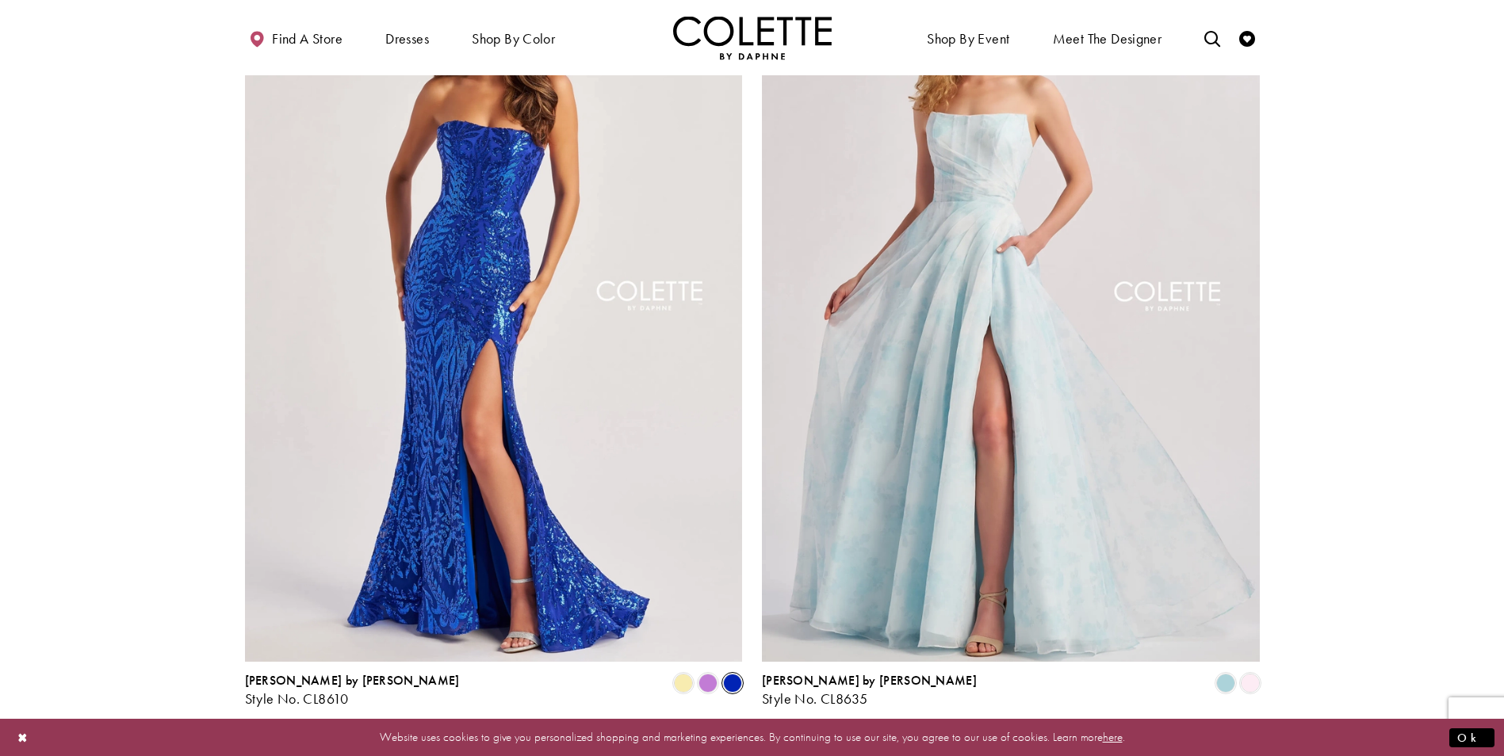
scroll to position [2616, 0]
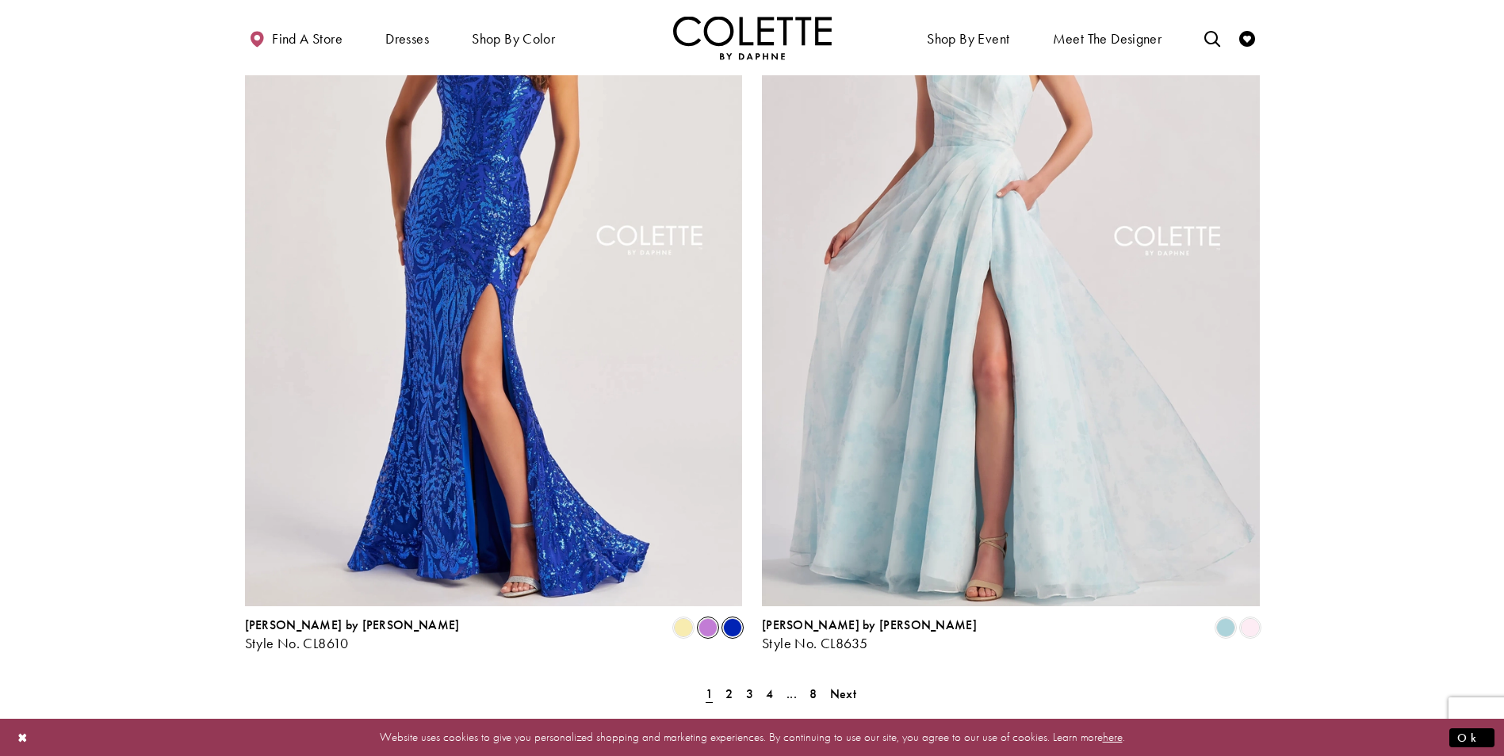
click at [714, 618] on span "Product List" at bounding box center [707, 627] width 19 height 19
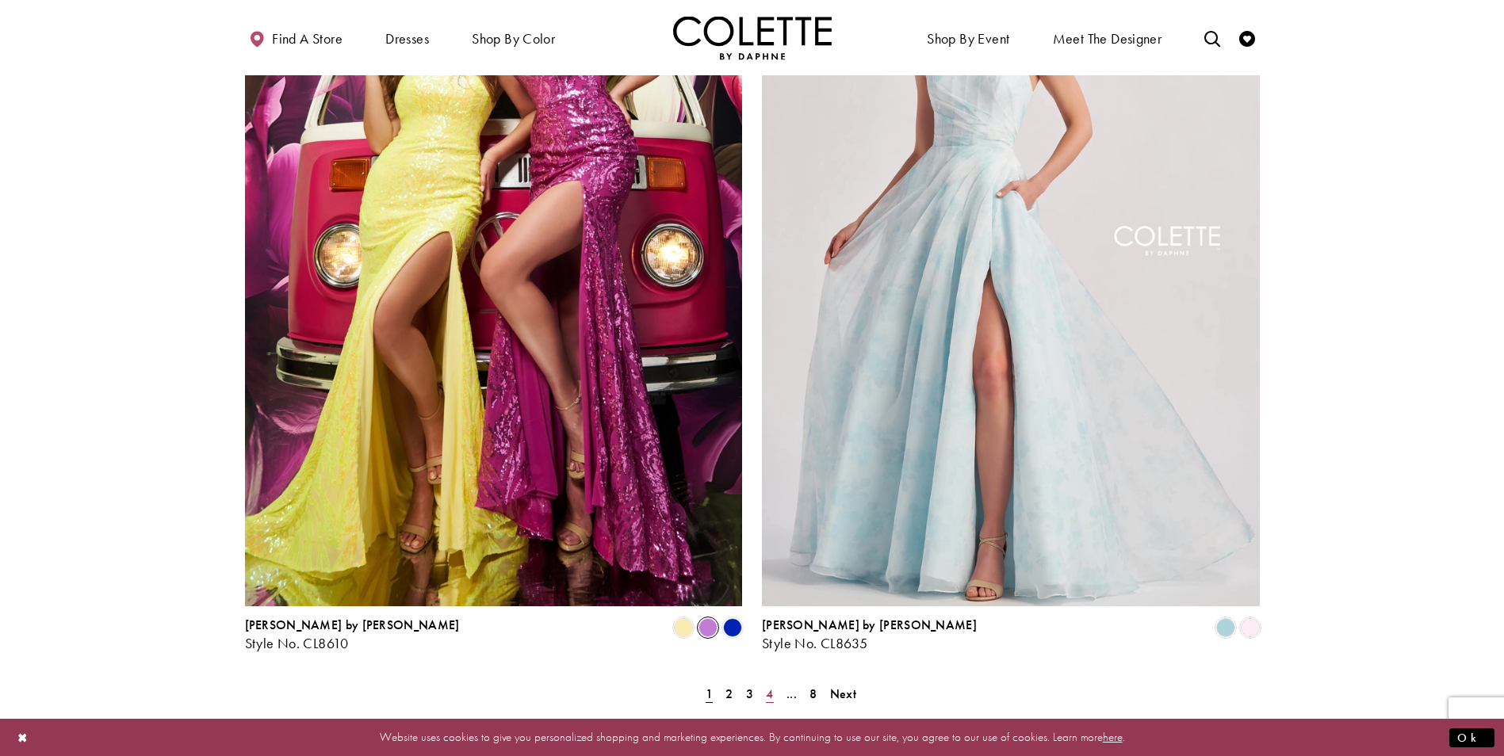
click at [775, 683] on link "4" at bounding box center [769, 694] width 17 height 23
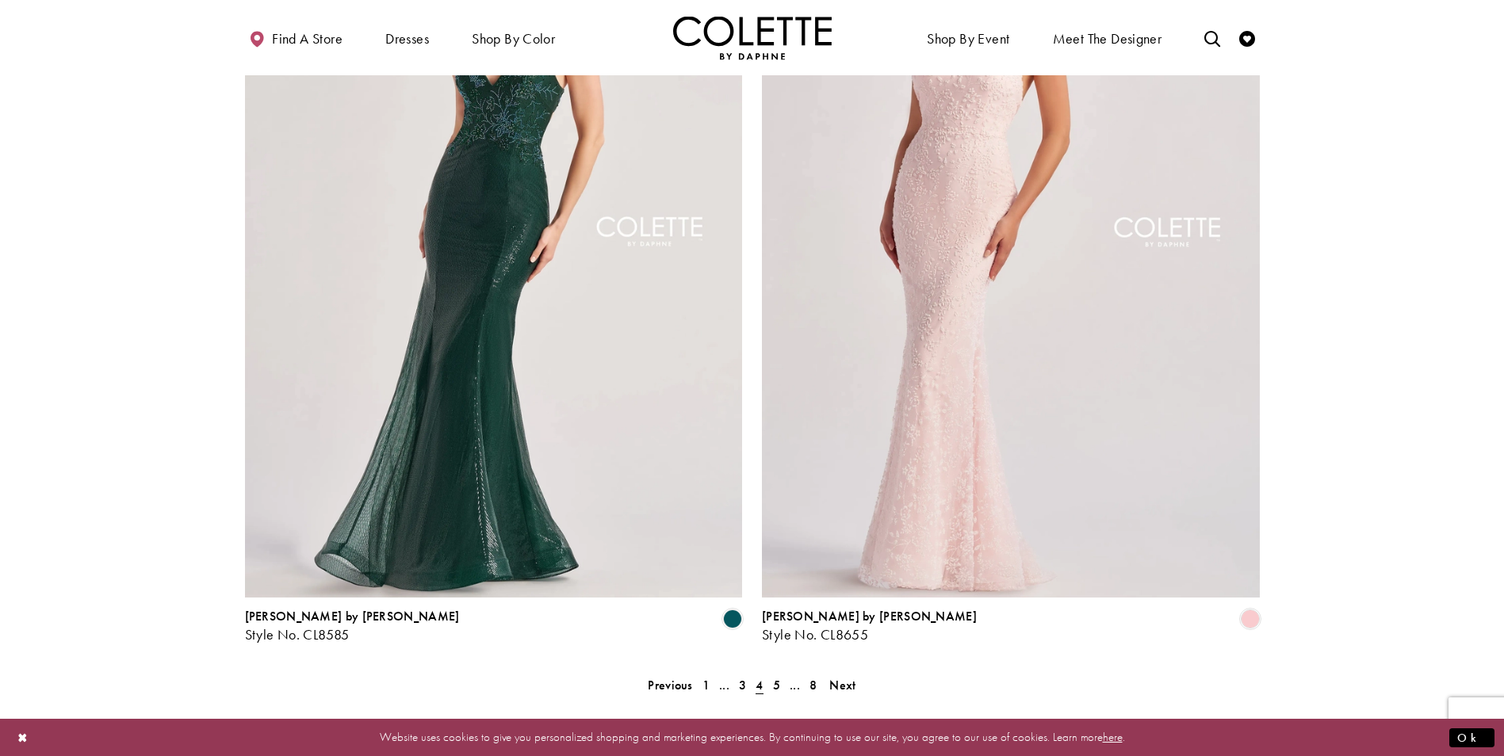
scroll to position [3098, 0]
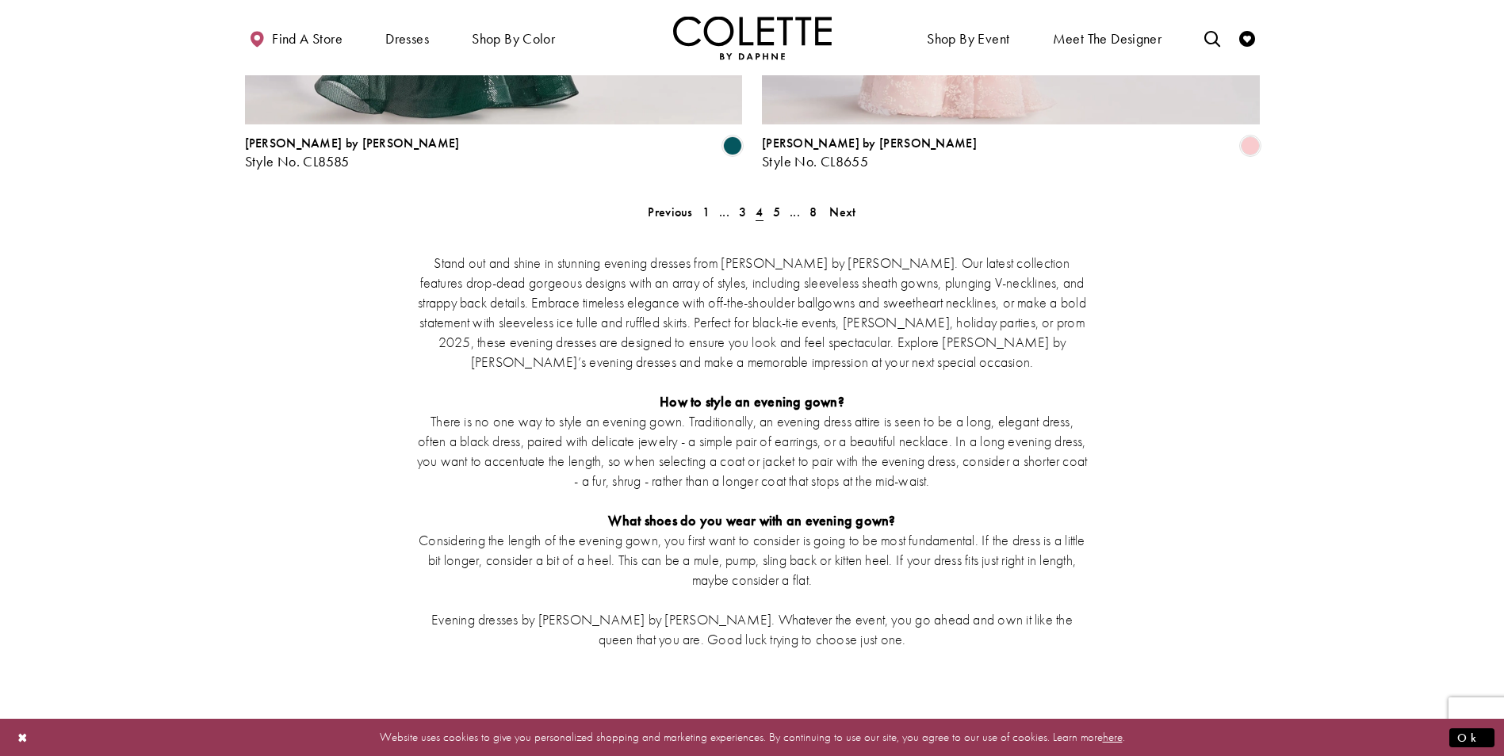
click at [1322, 561] on section "Stand out and shine in stunning evening dresses from Colette by Daphne. Our lat…" at bounding box center [752, 450] width 1504 height 462
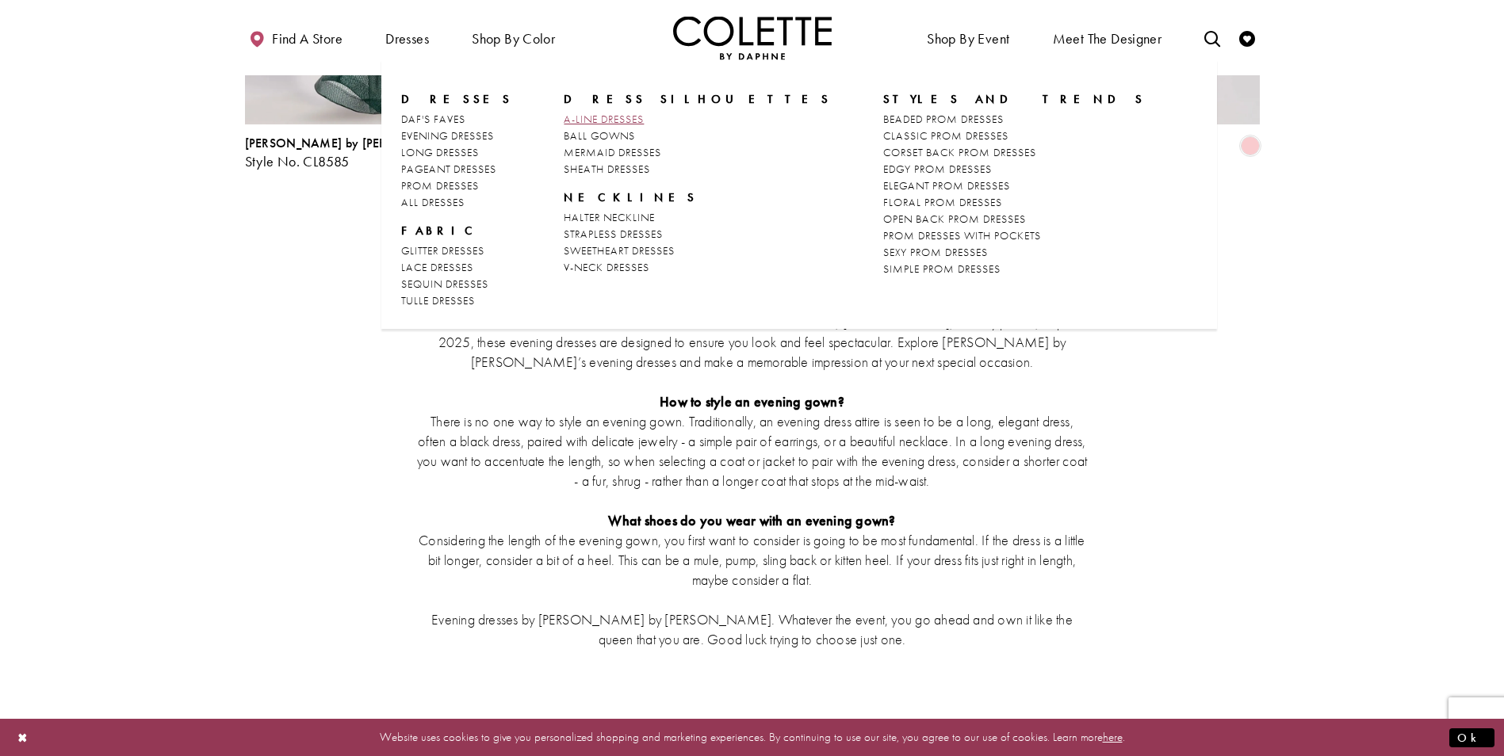
click at [579, 119] on span "A-LINE DRESSES" at bounding box center [604, 119] width 80 height 14
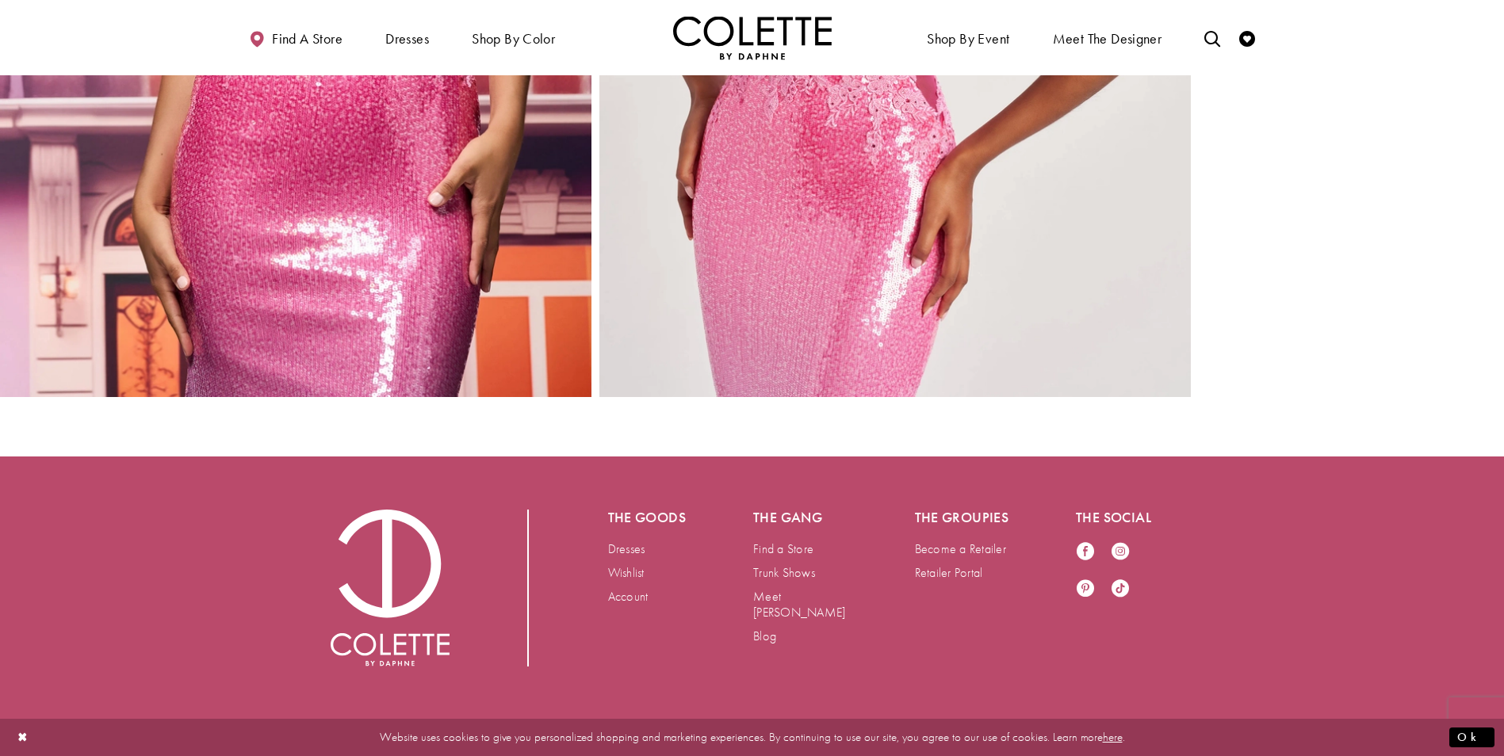
scroll to position [2378, 0]
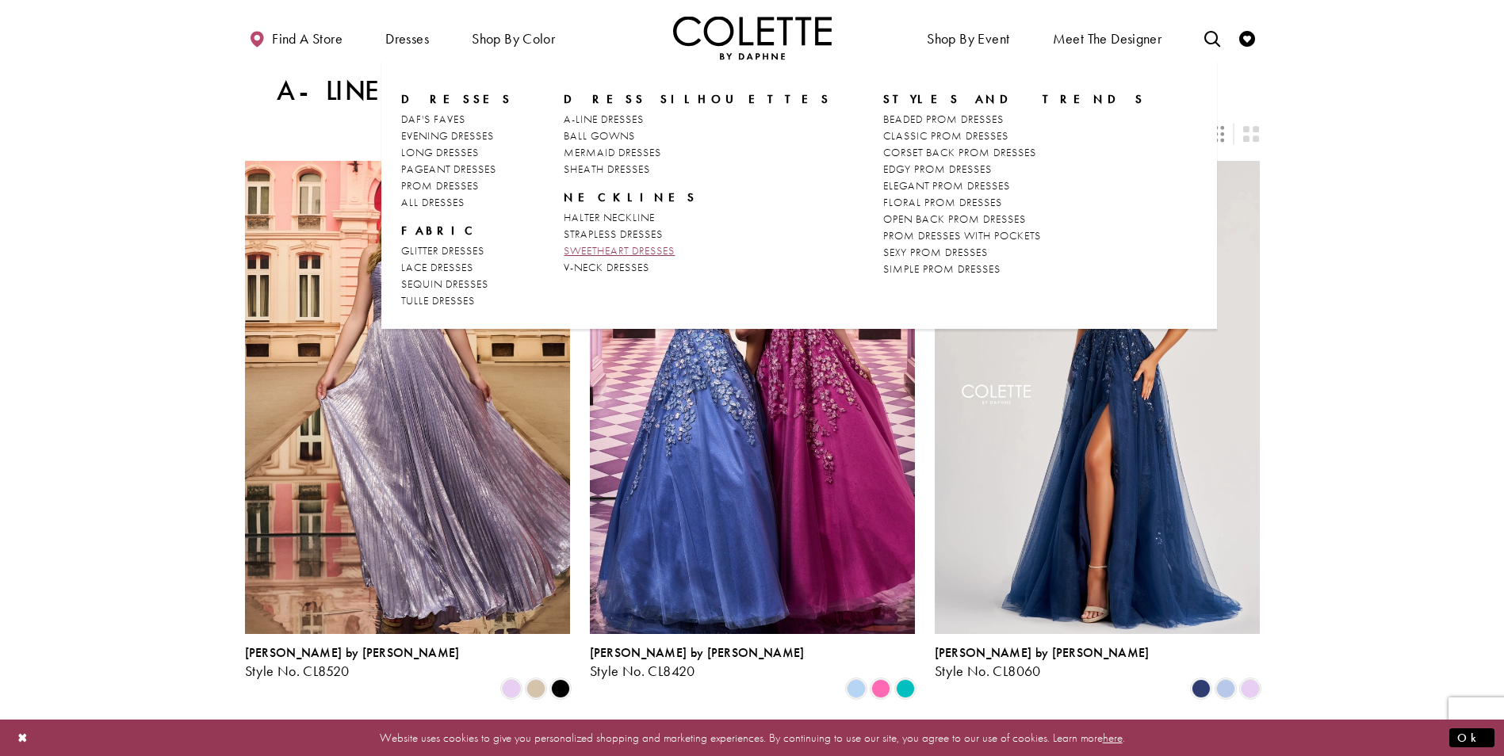
click at [656, 251] on span "SWEETHEART DRESSES" at bounding box center [619, 250] width 111 height 14
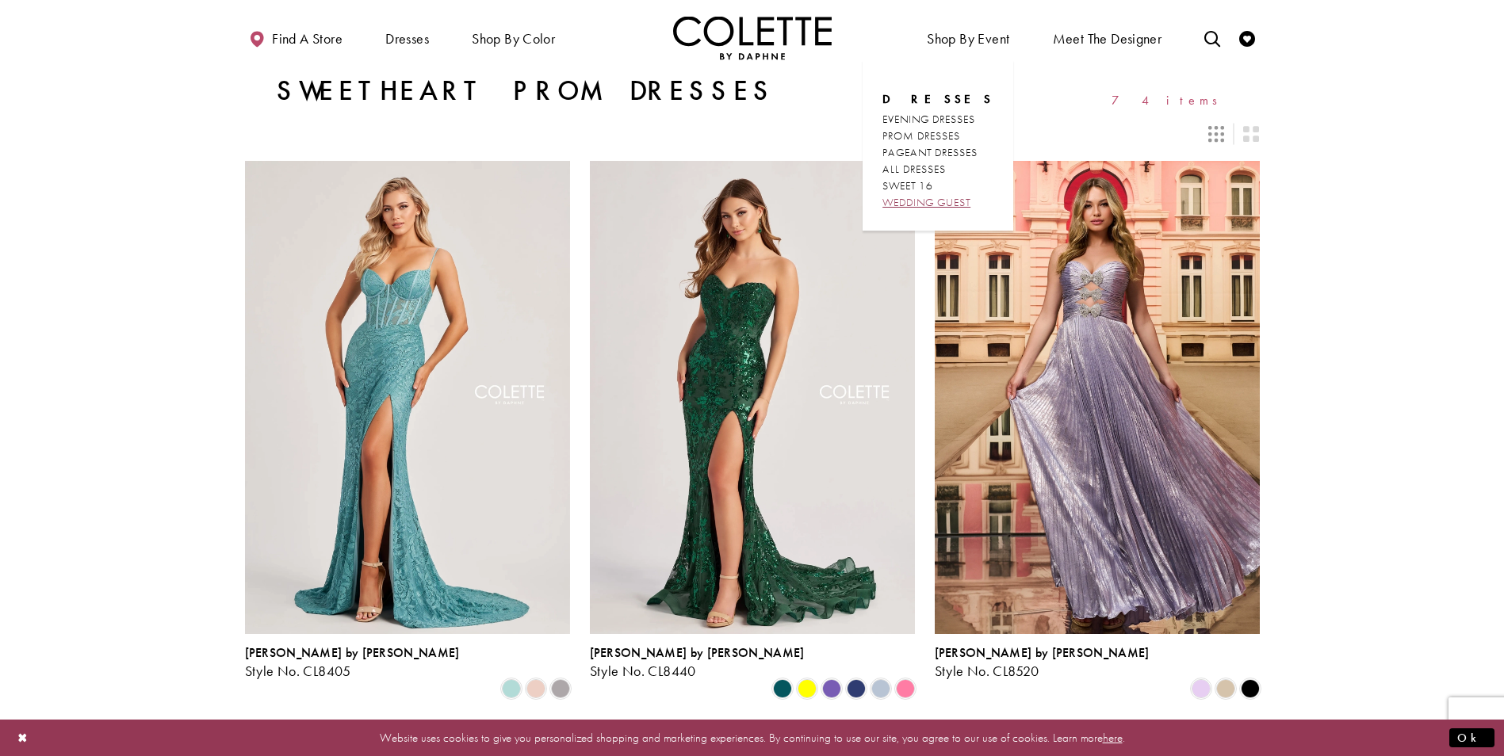
click at [944, 205] on span "WEDDING GUEST" at bounding box center [926, 202] width 88 height 14
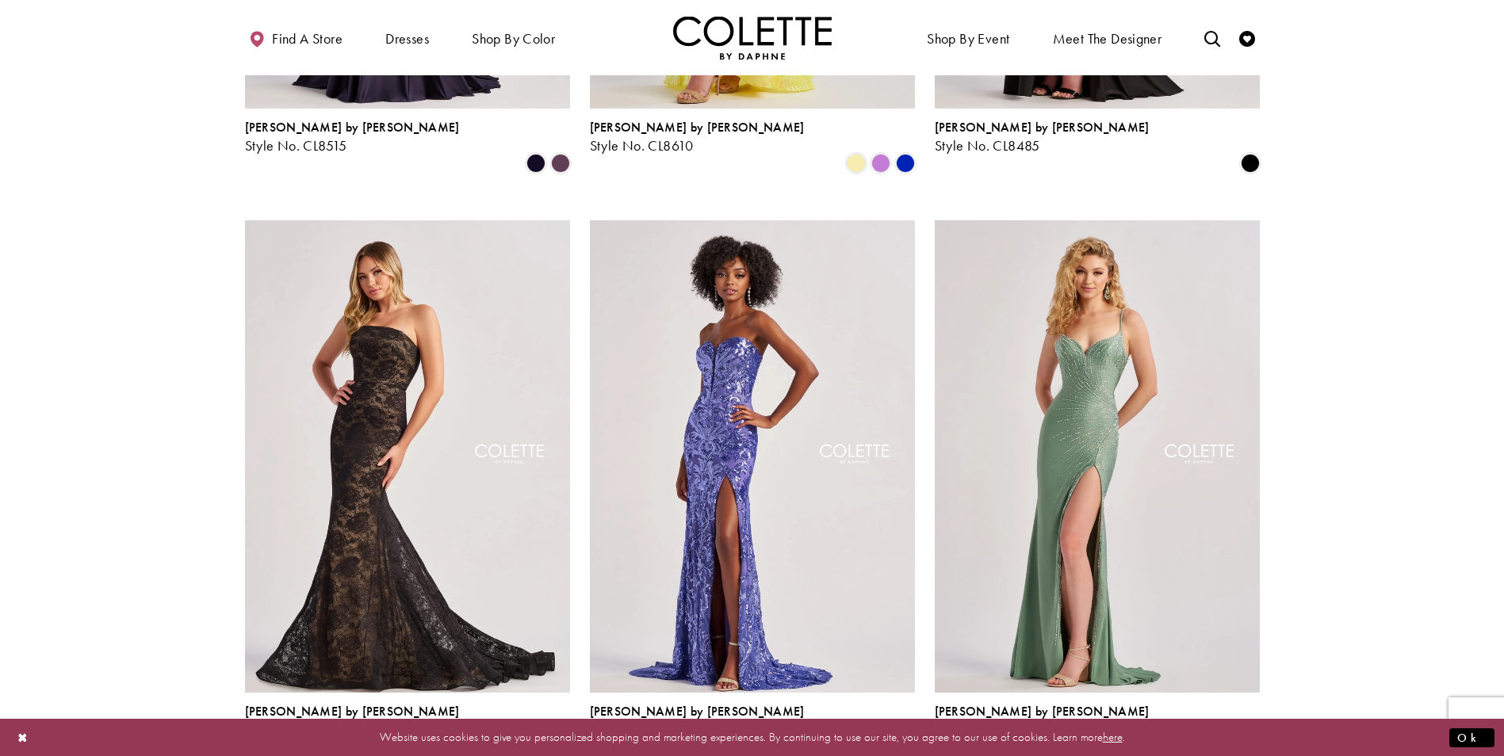
scroll to position [1189, 0]
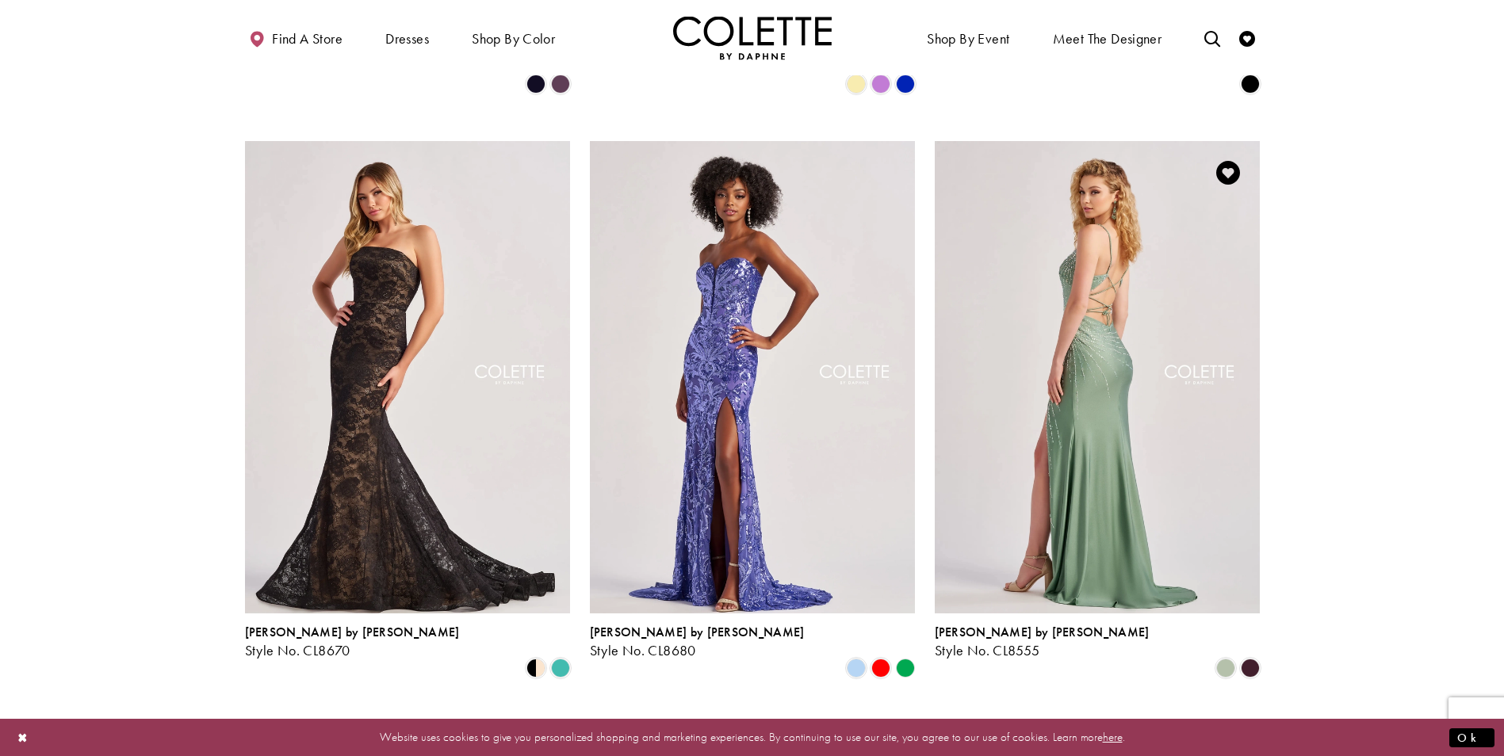
click at [1130, 371] on img "Visit Colette by Daphne Style No. CL8555 Page" at bounding box center [1097, 377] width 325 height 473
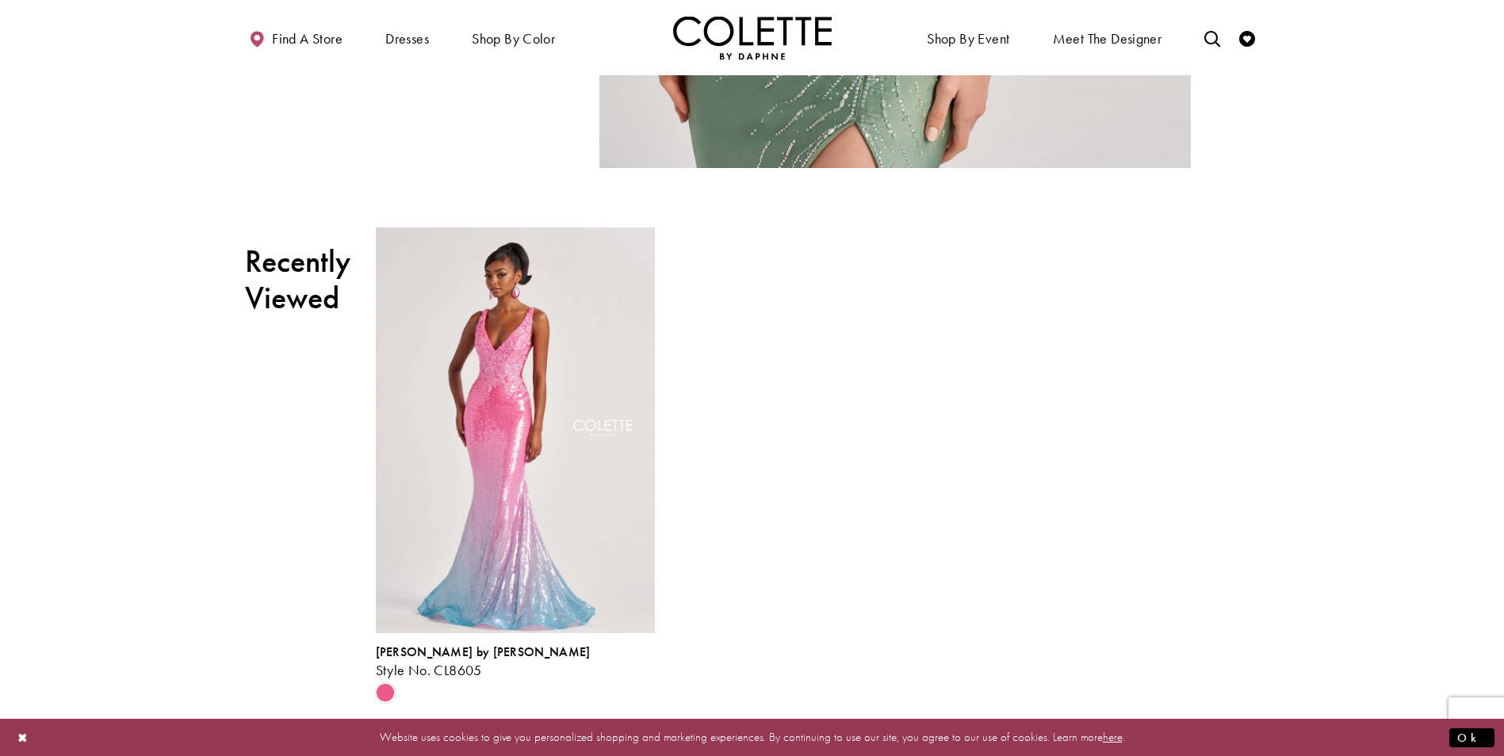
scroll to position [2775, 0]
